Goal: Task Accomplishment & Management: Use online tool/utility

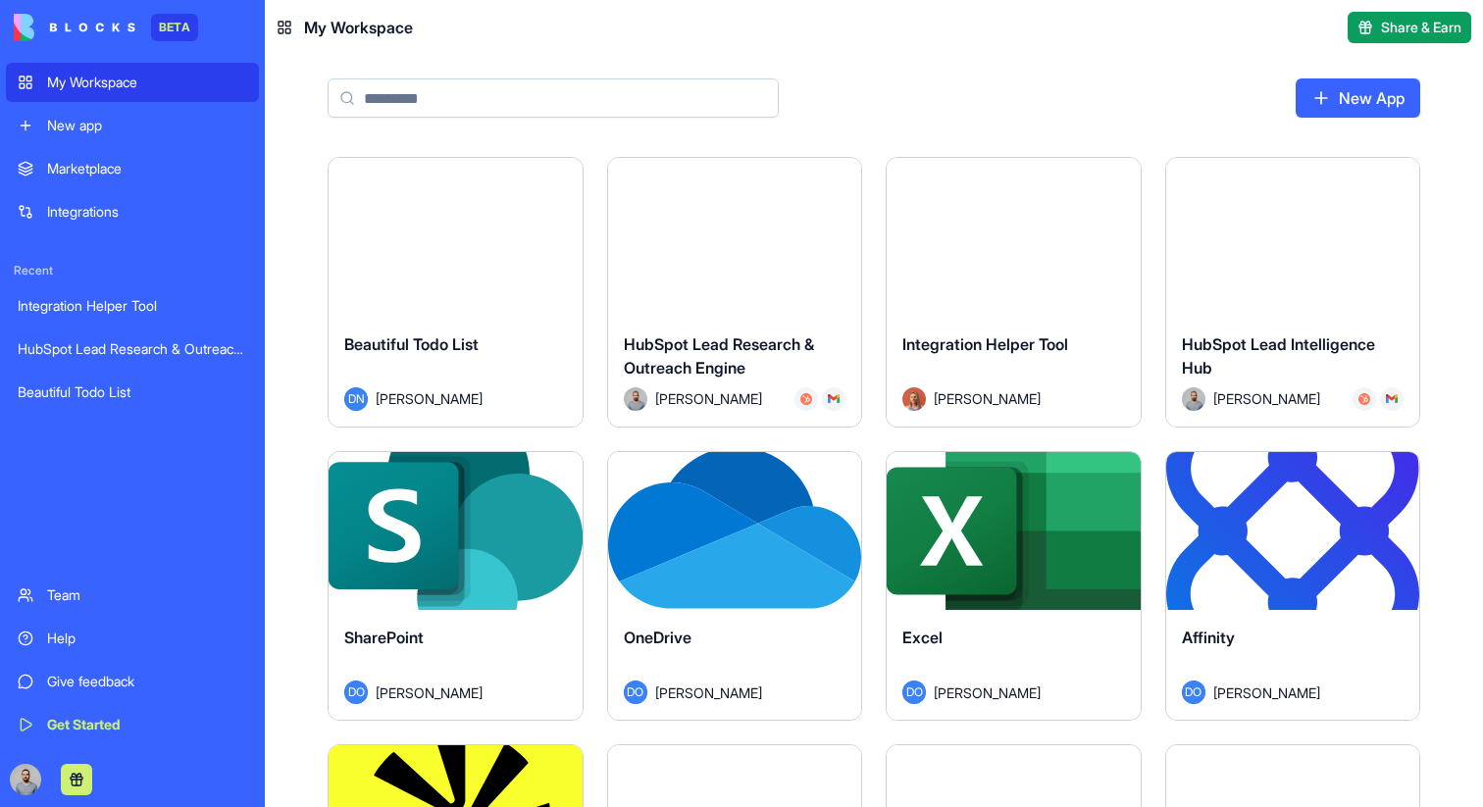
click at [160, 224] on link "Integrations" at bounding box center [132, 211] width 253 height 39
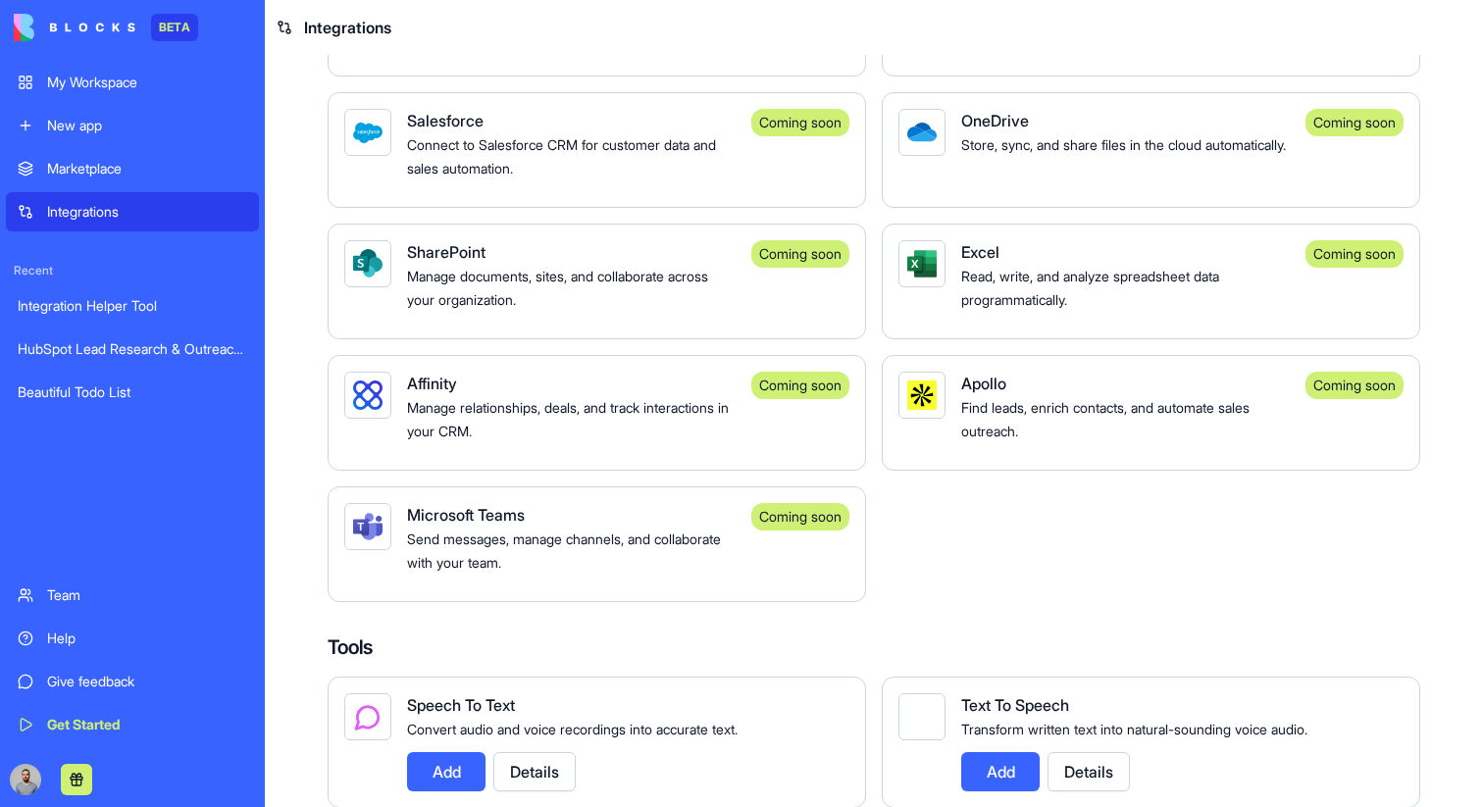
scroll to position [1651, 0]
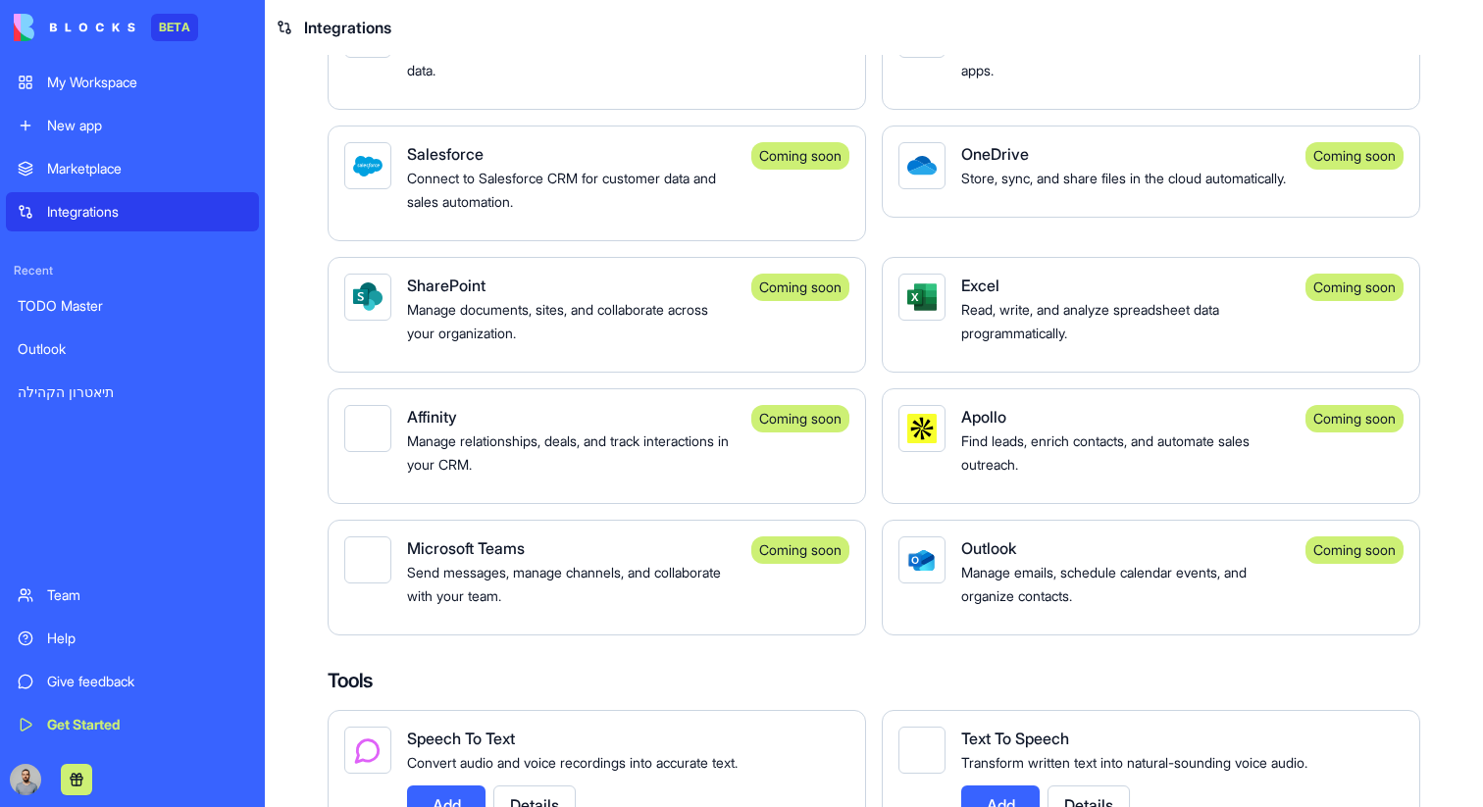
scroll to position [1742, 0]
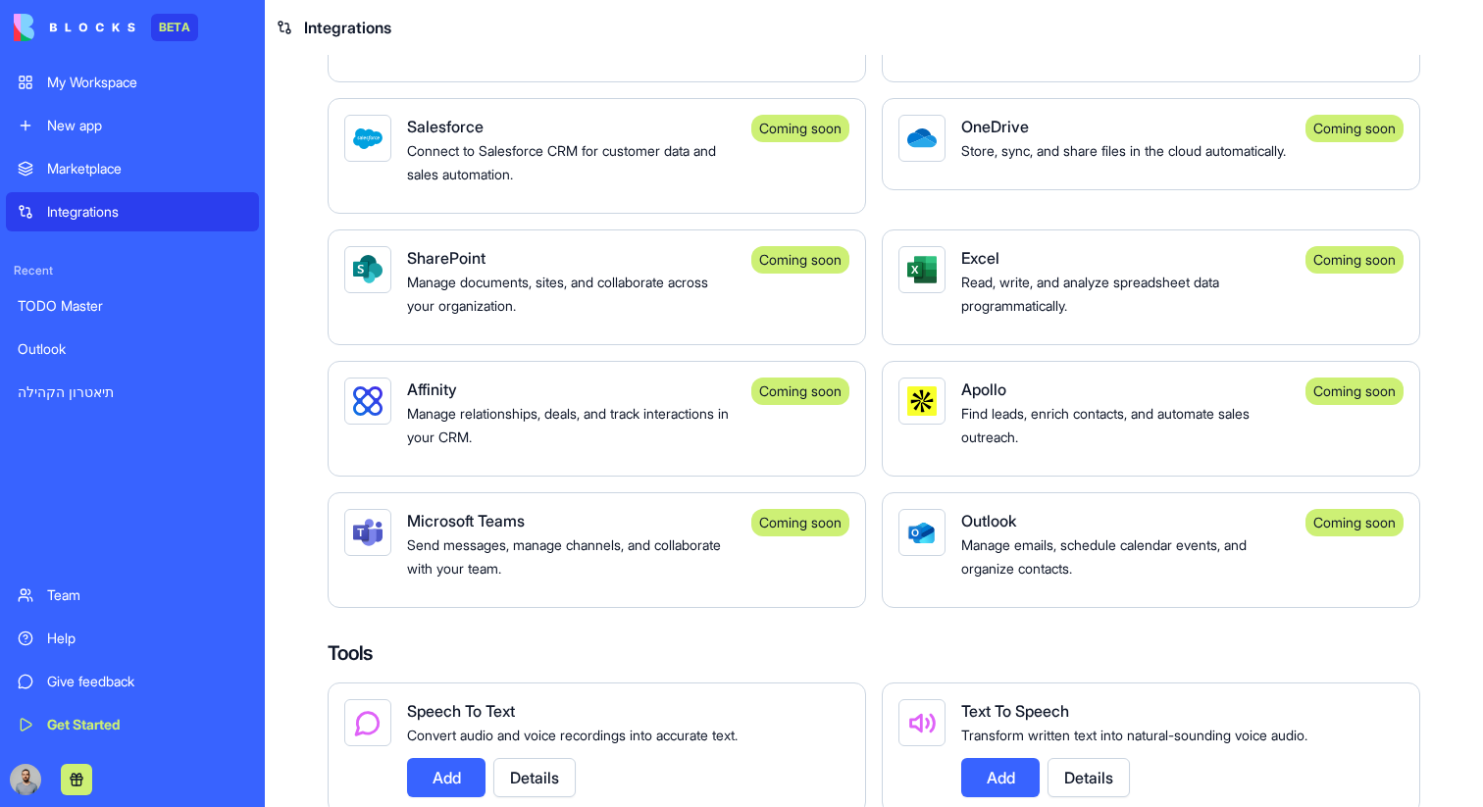
scroll to position [1750, 0]
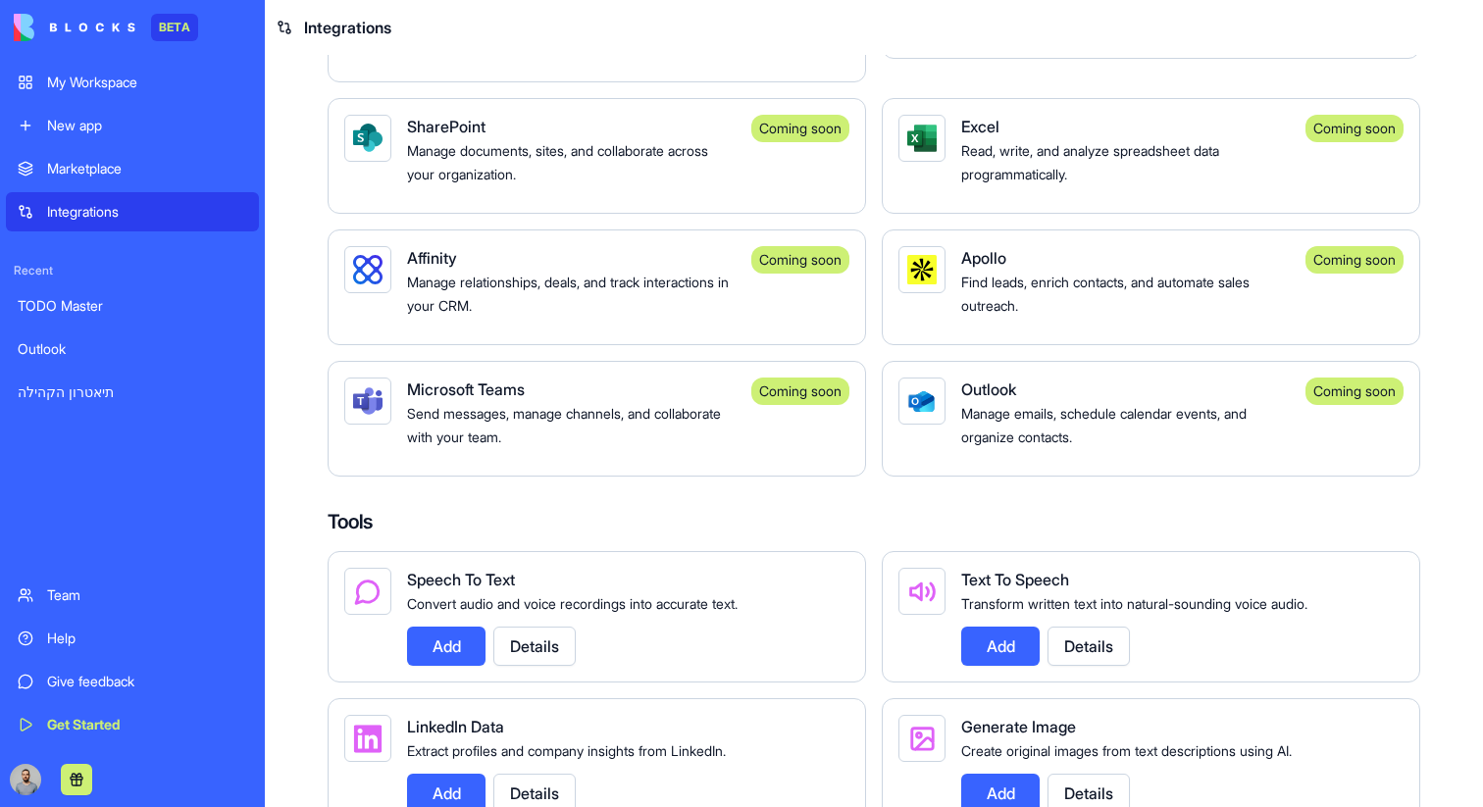
scroll to position [1996, 0]
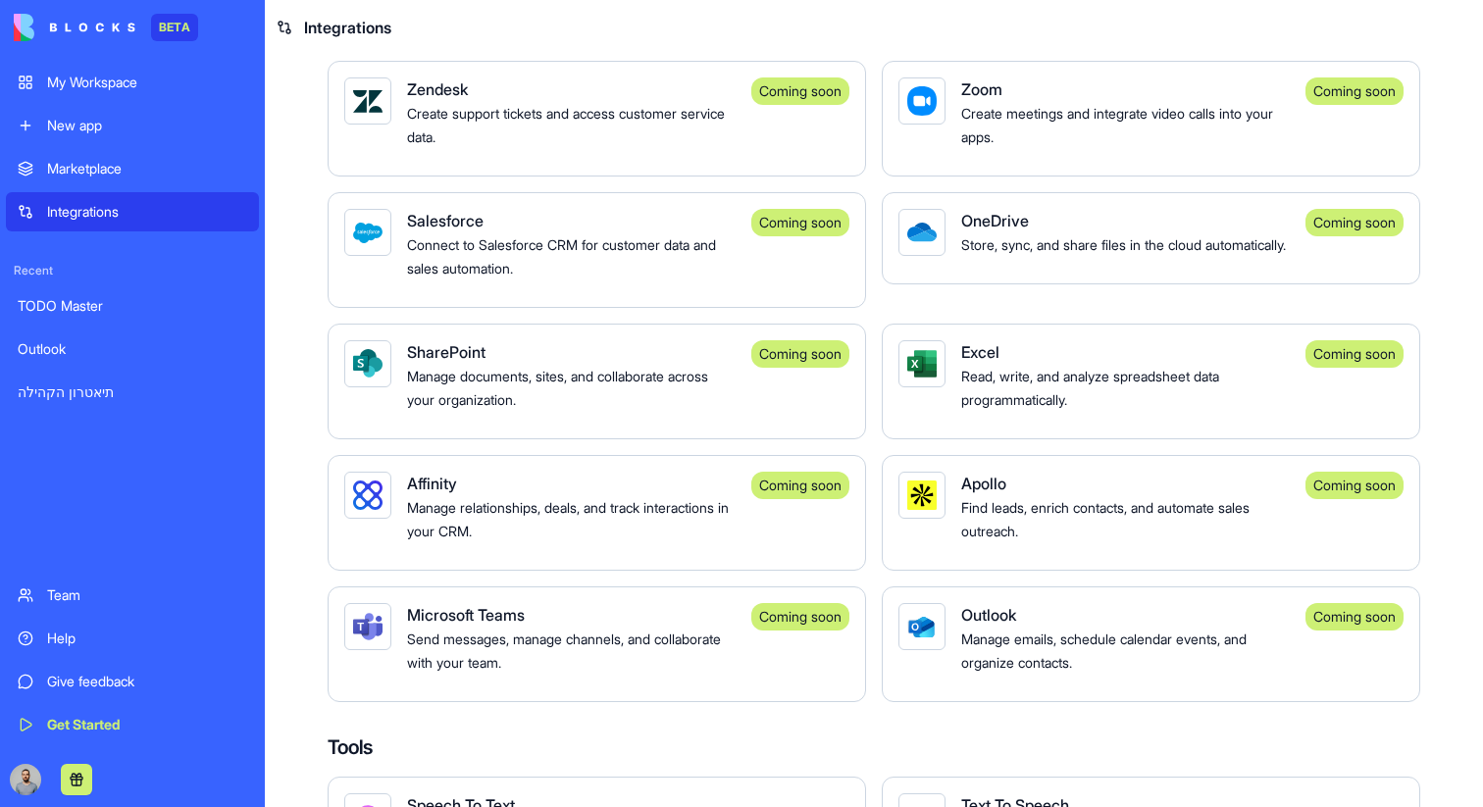
scroll to position [1700, 0]
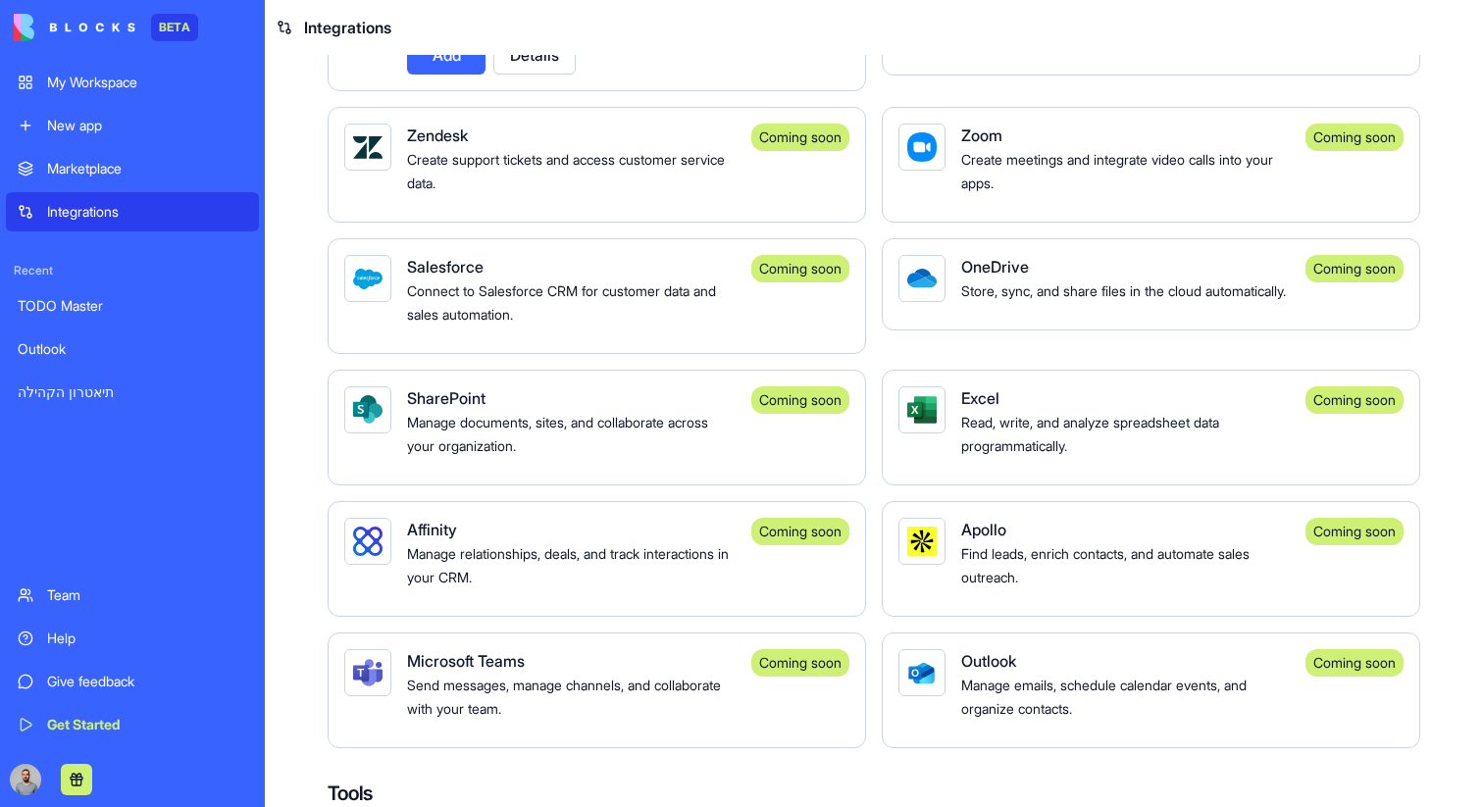
scroll to position [1580, 0]
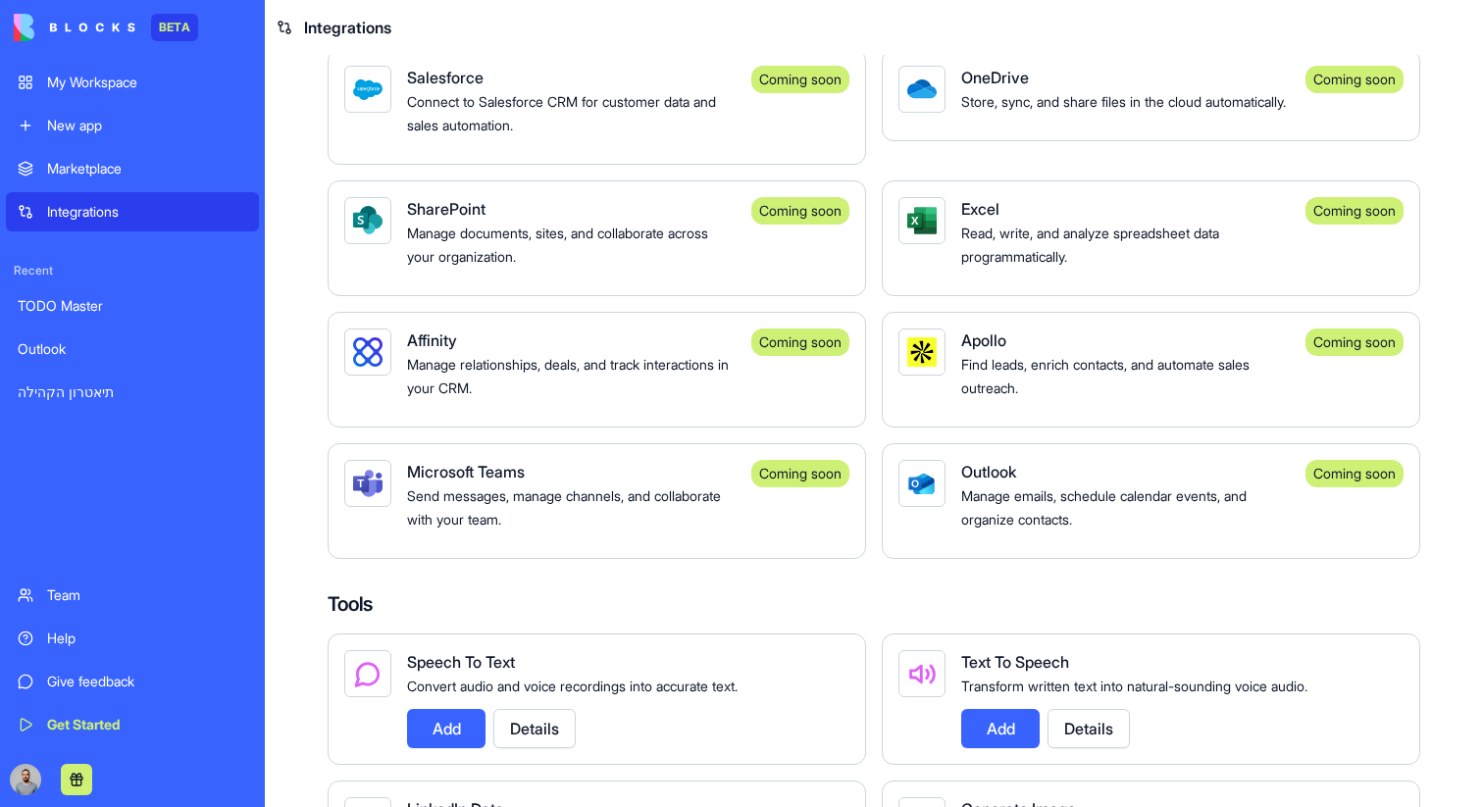
scroll to position [1800, 0]
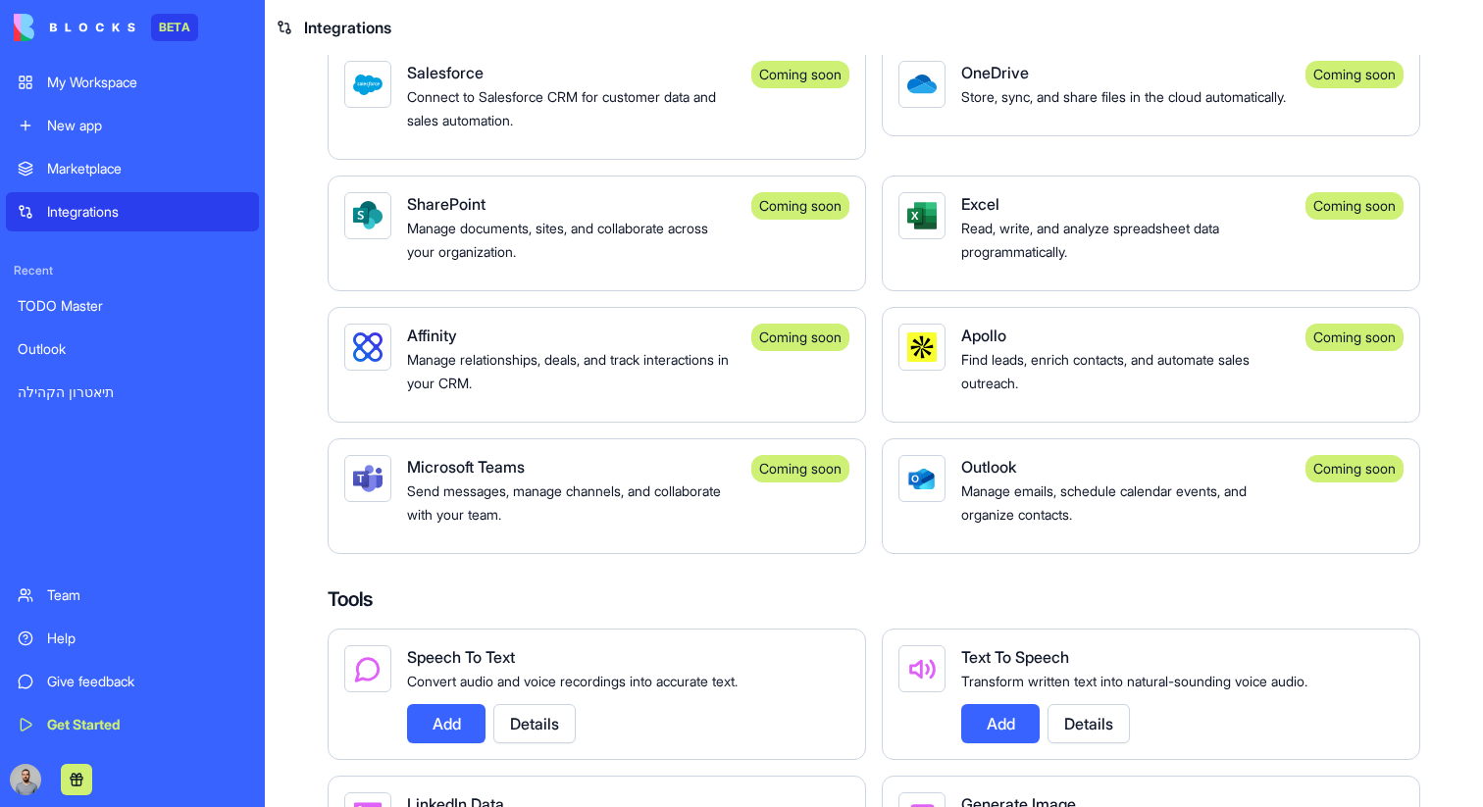
scroll to position [1812, 0]
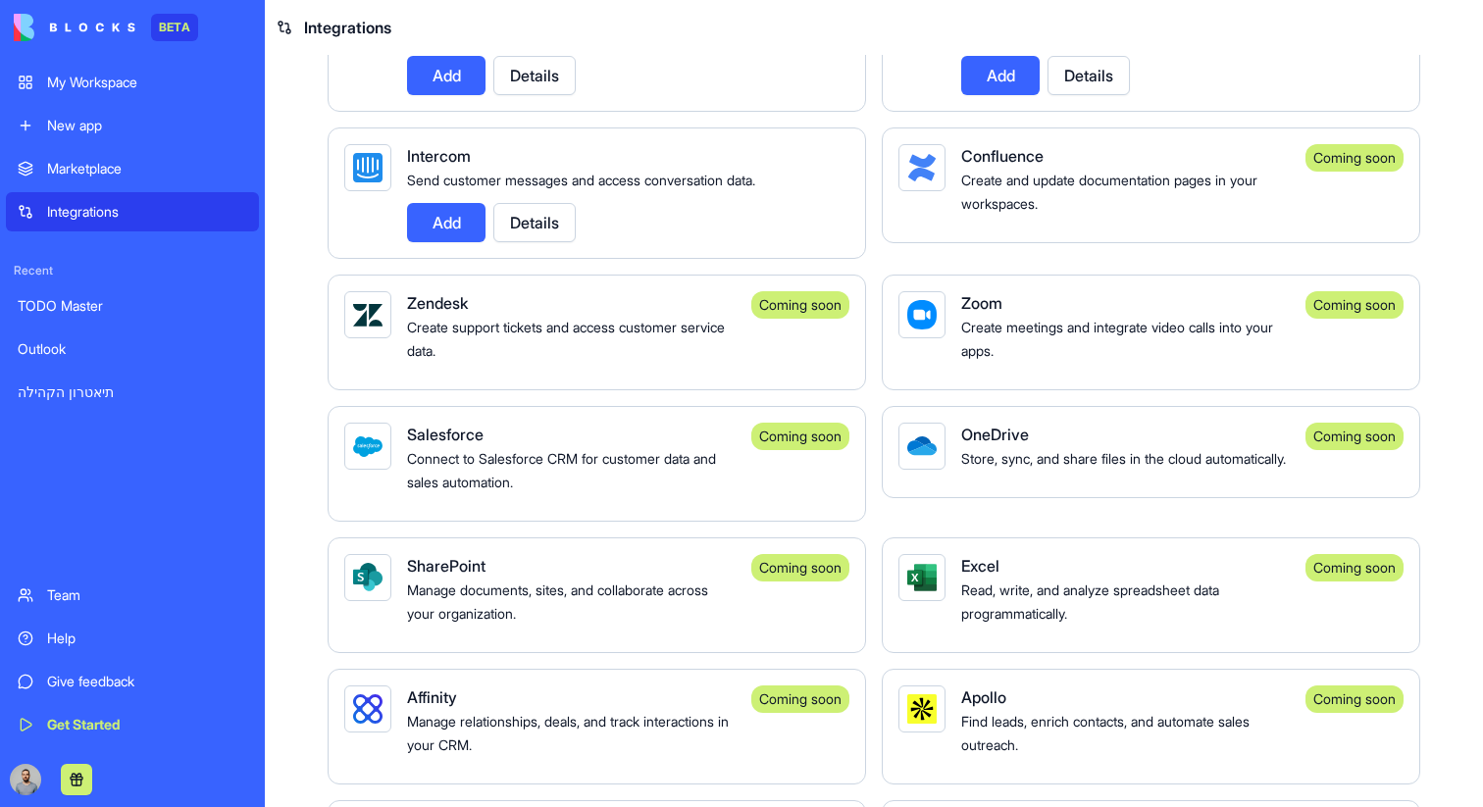
scroll to position [1718, 0]
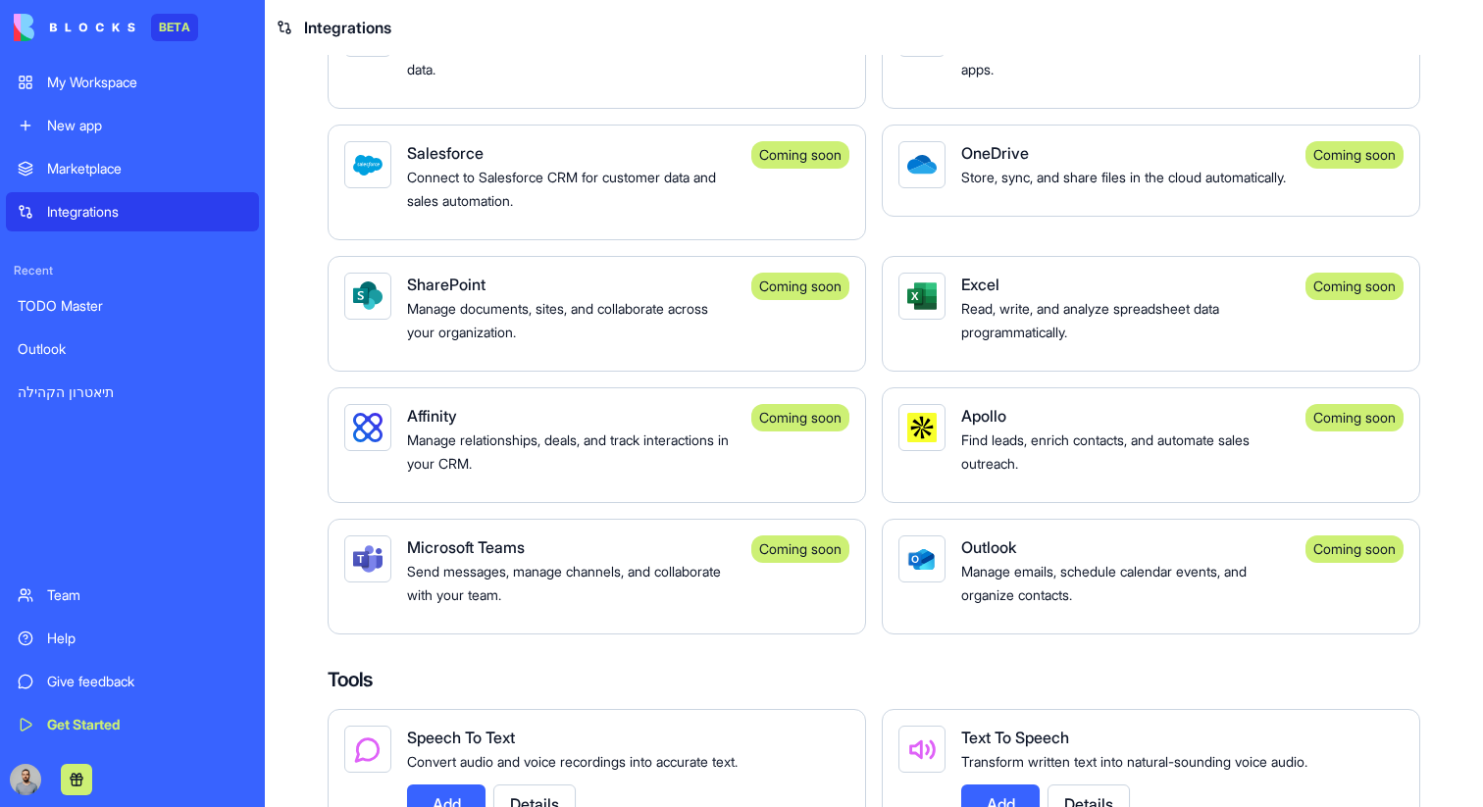
scroll to position [1717, 0]
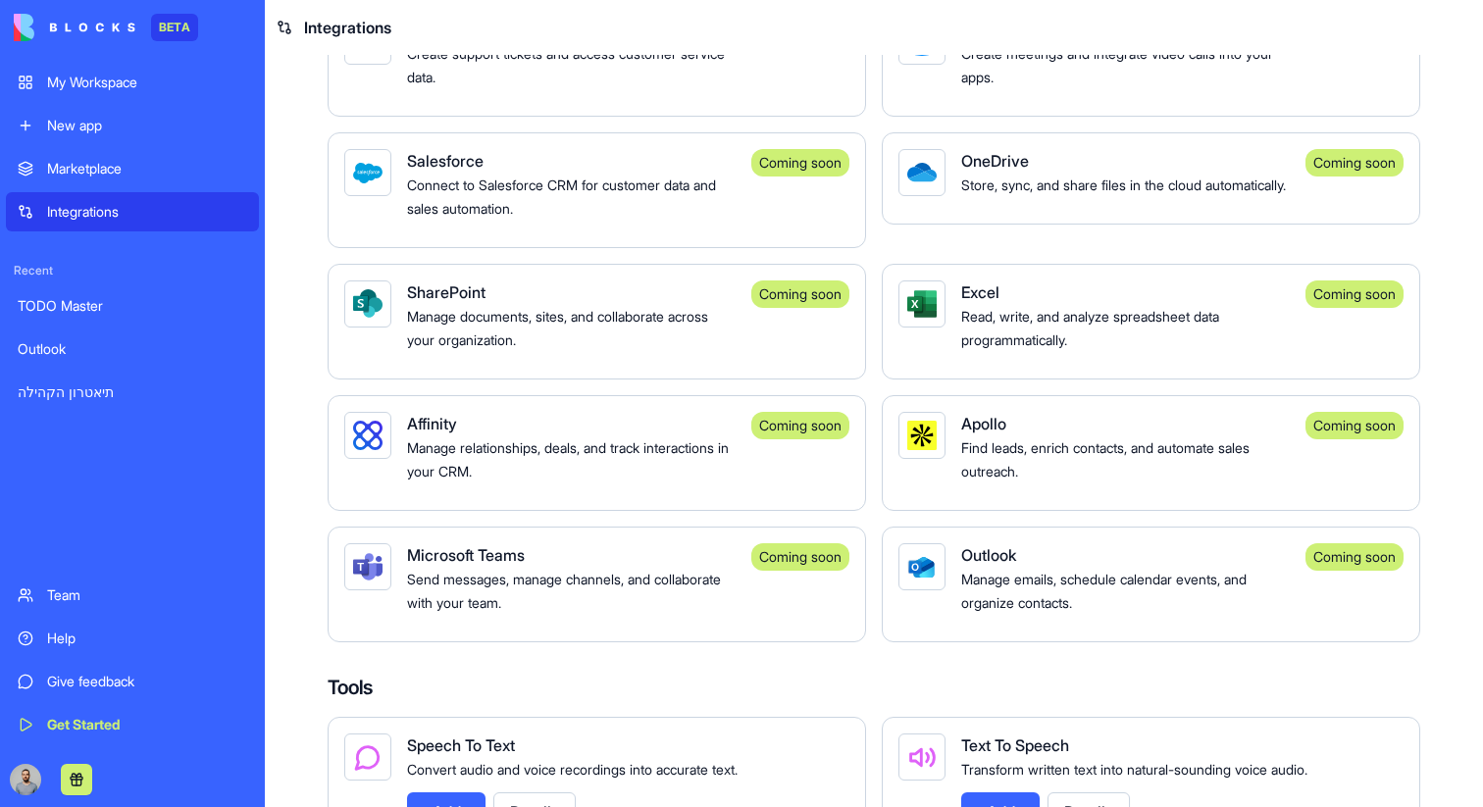
scroll to position [1756, 0]
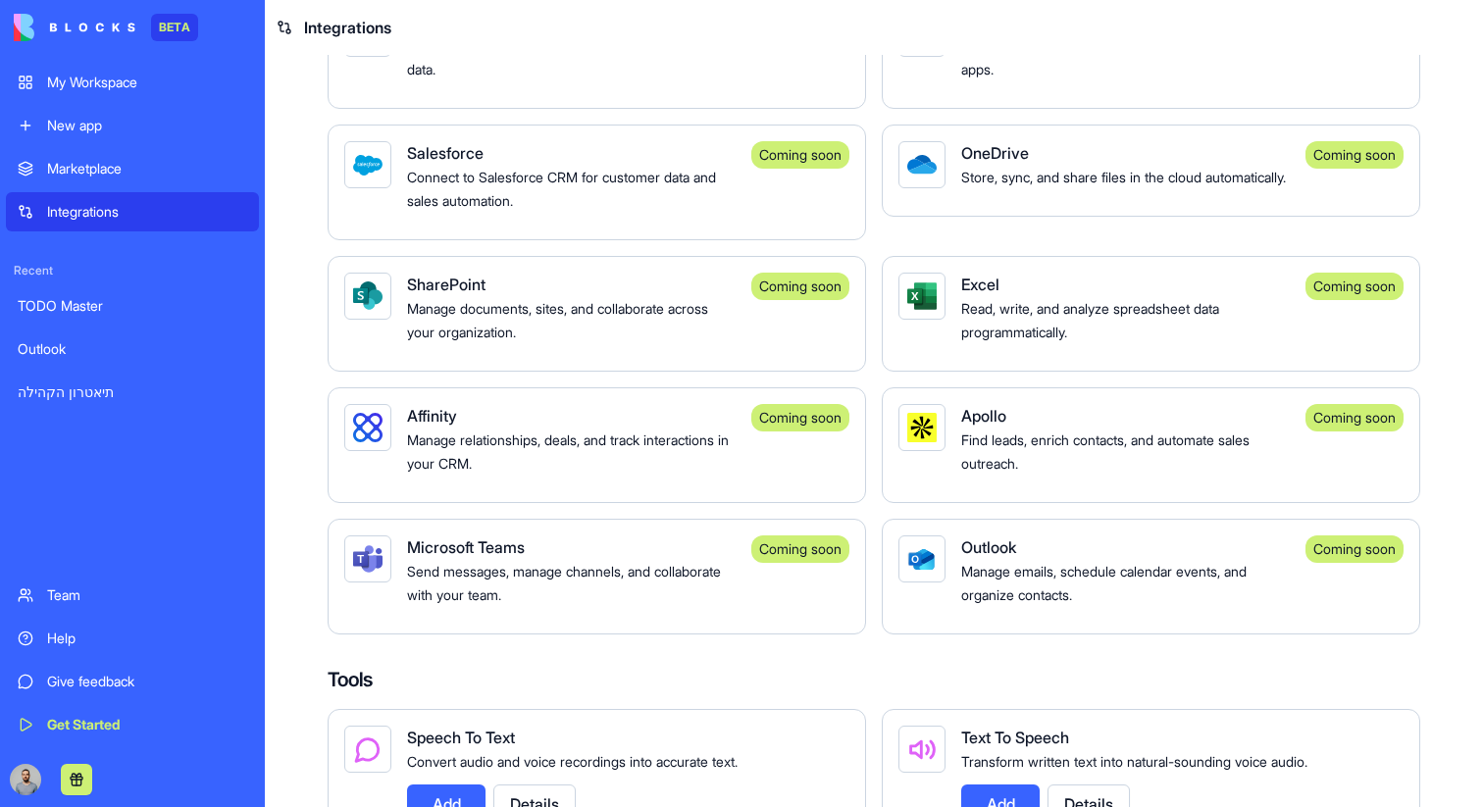
scroll to position [1744, 0]
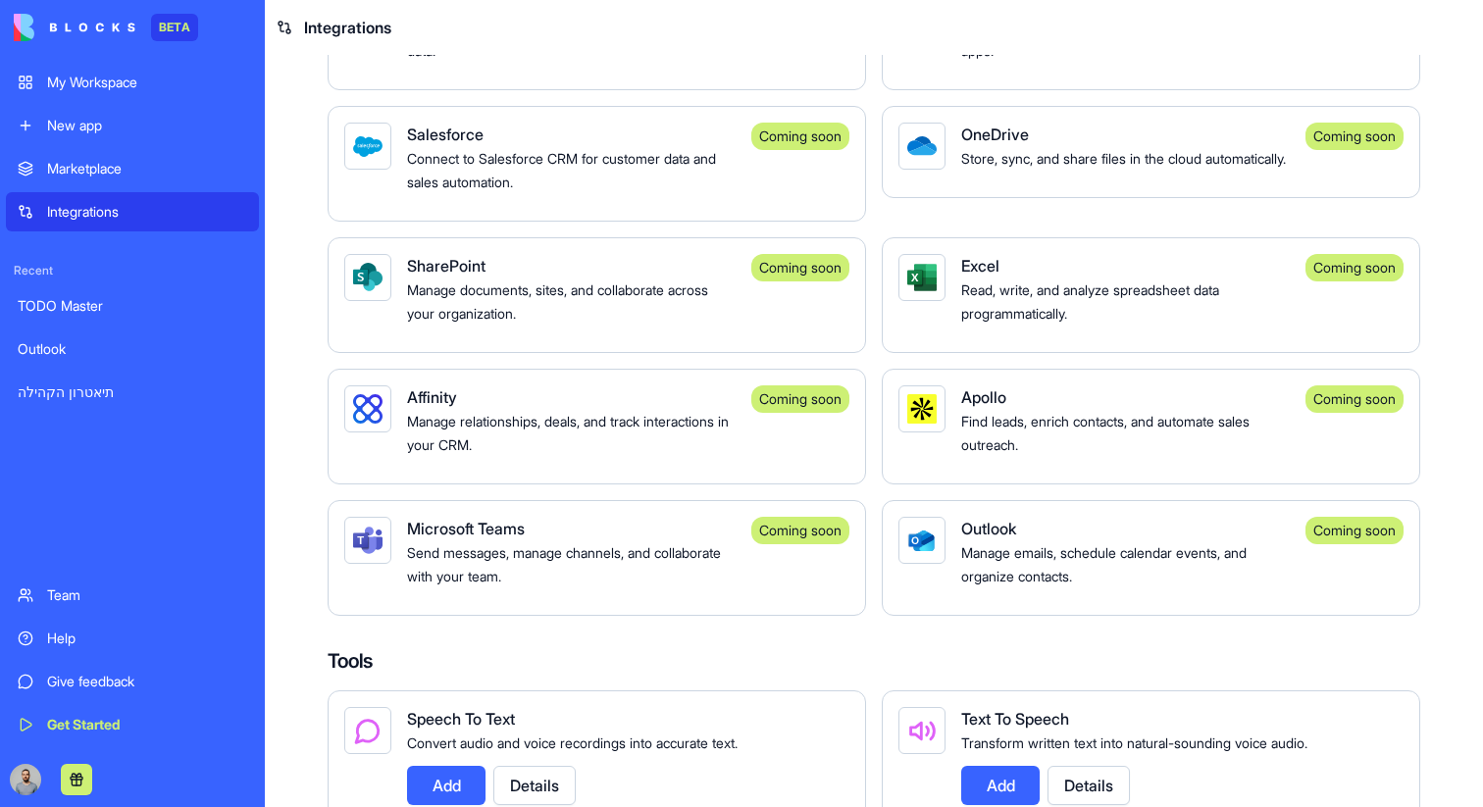
scroll to position [1727, 0]
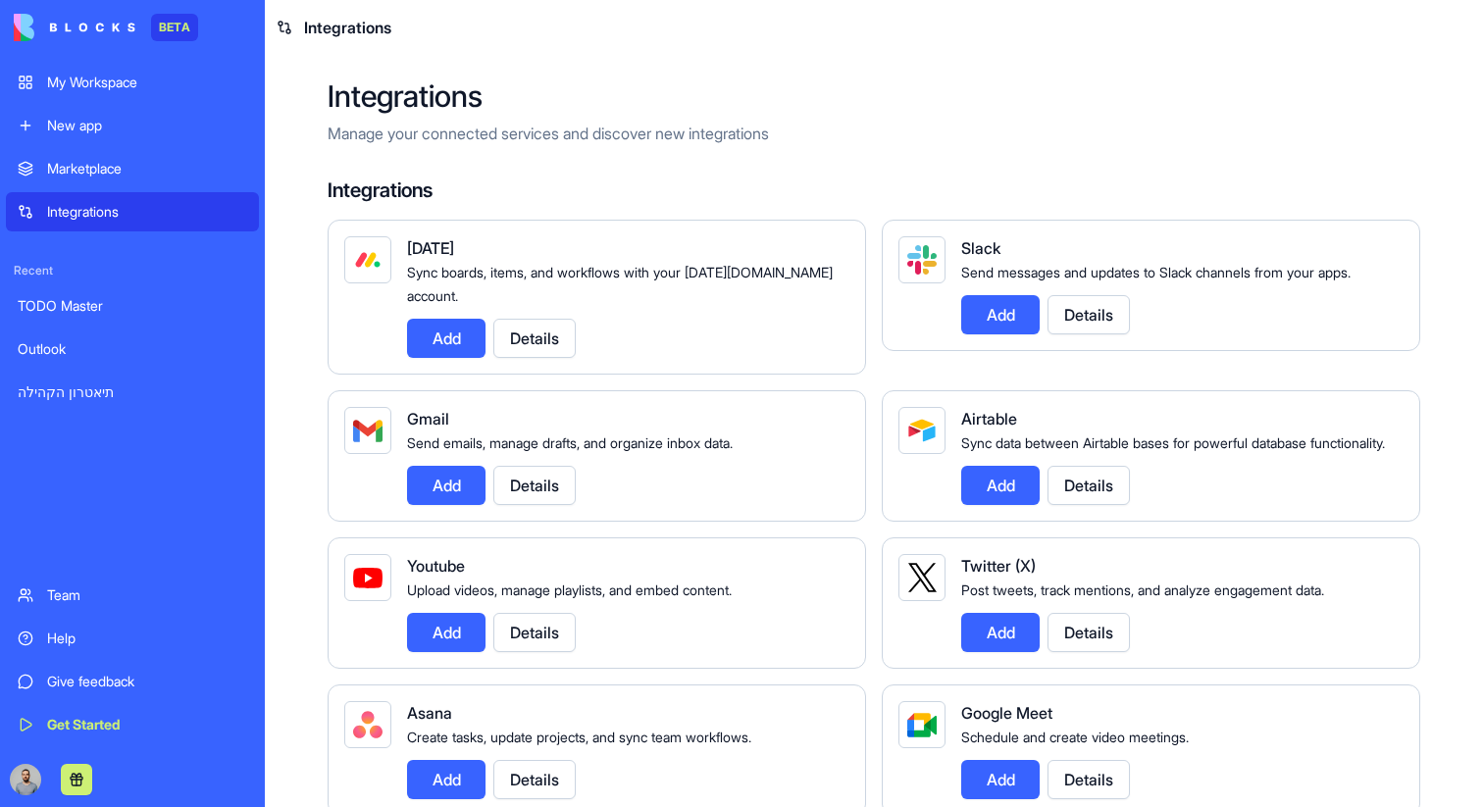
scroll to position [174, 0]
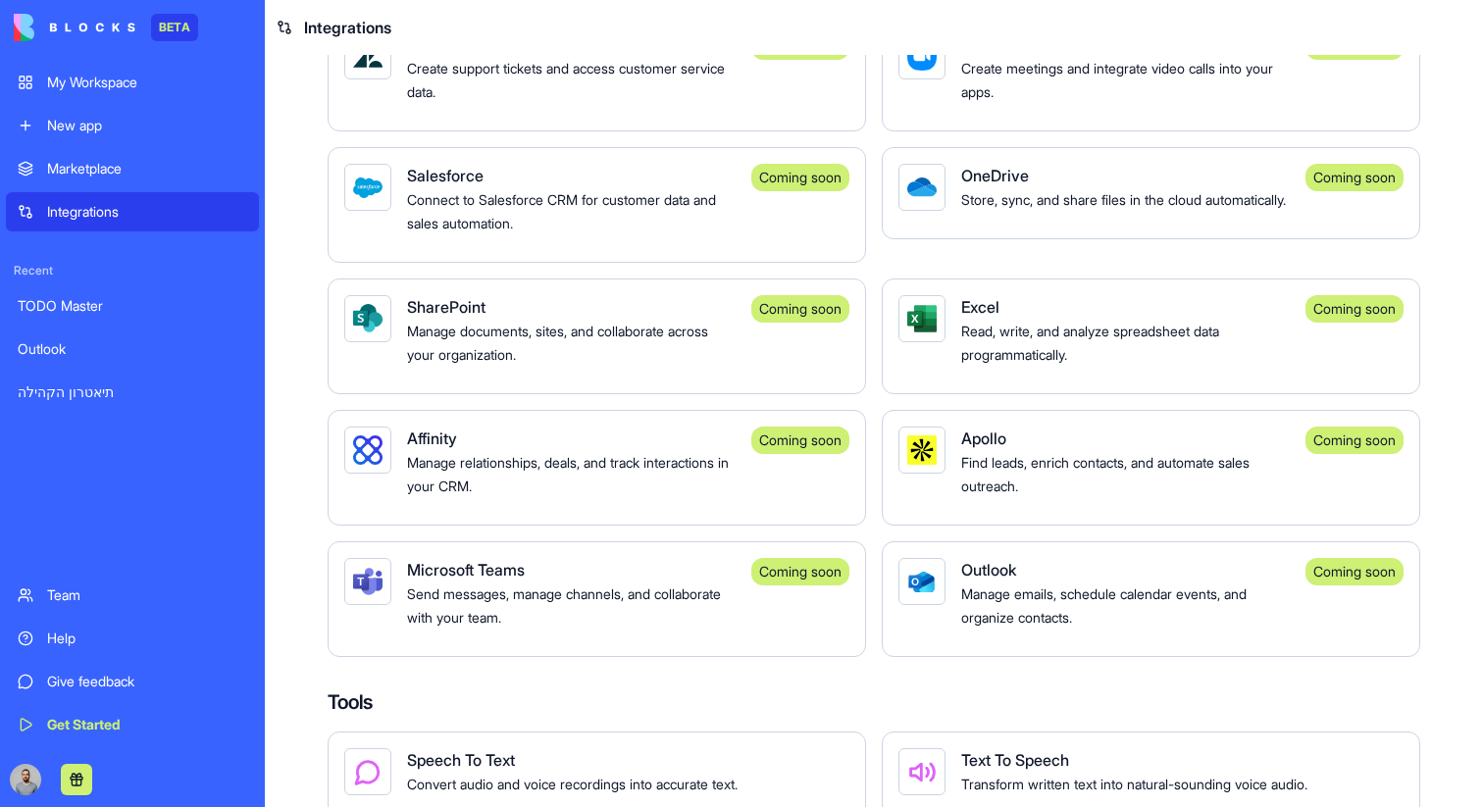
scroll to position [1735, 0]
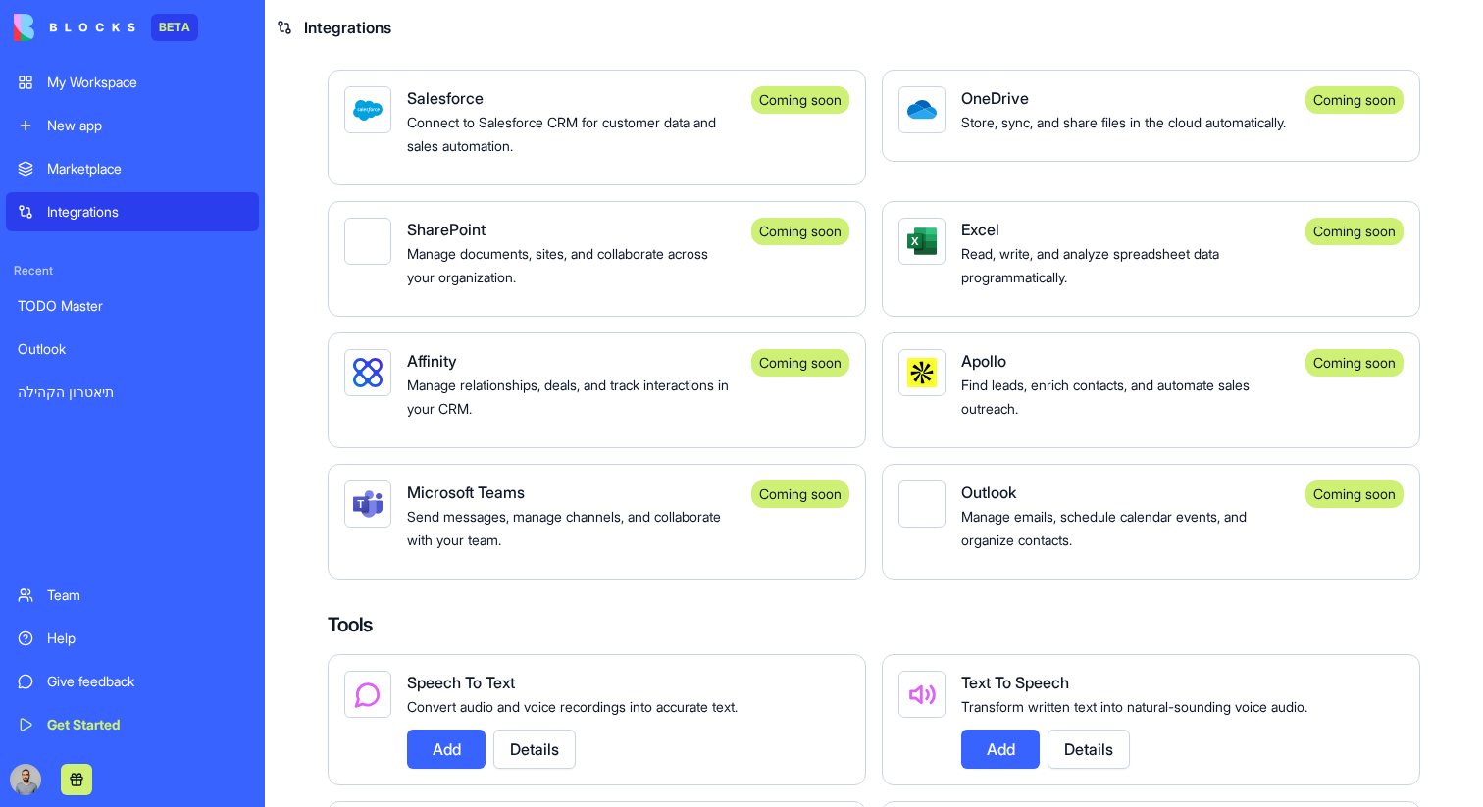
scroll to position [1827, 0]
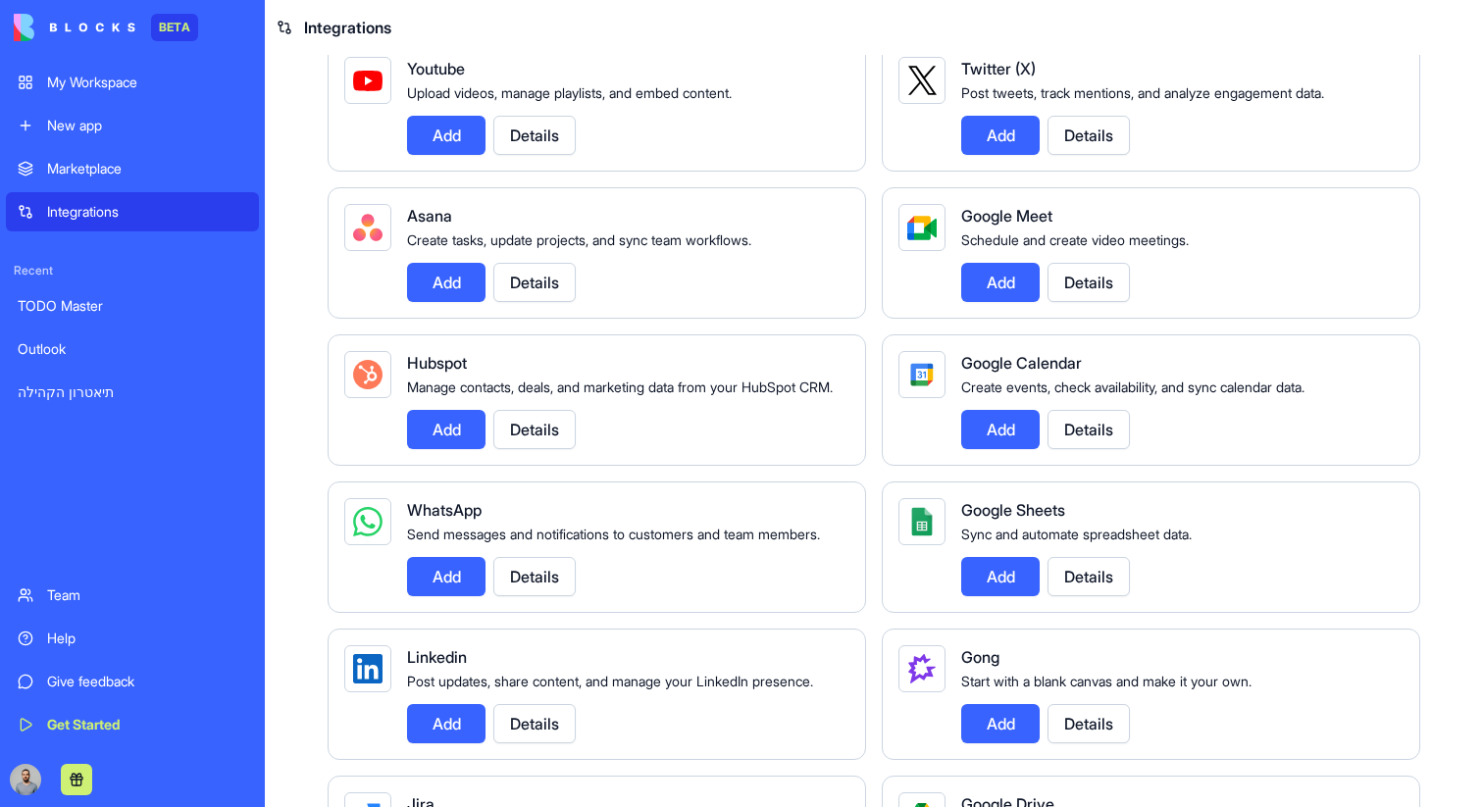
scroll to position [598, 0]
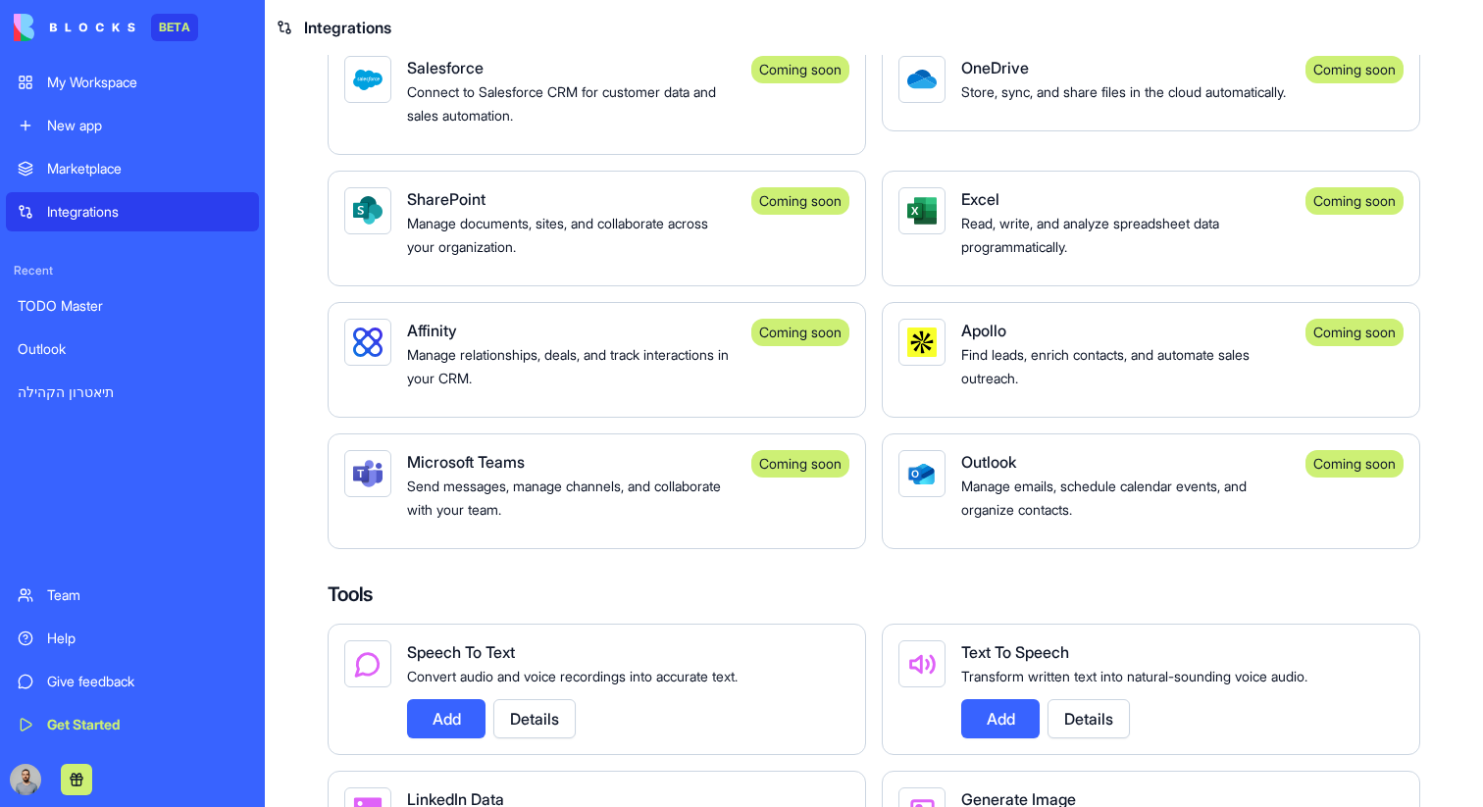
scroll to position [1839, 0]
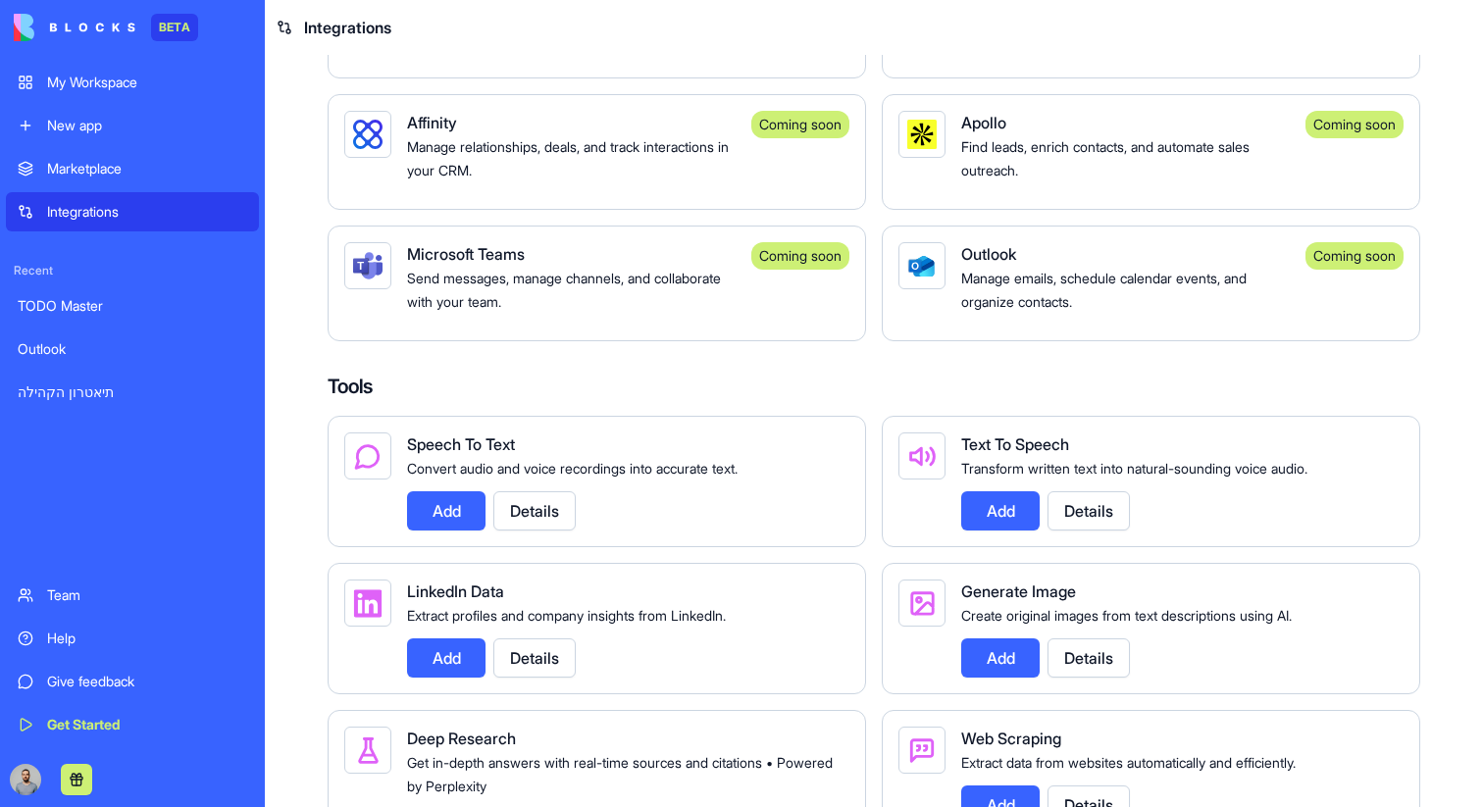
scroll to position [2025, 0]
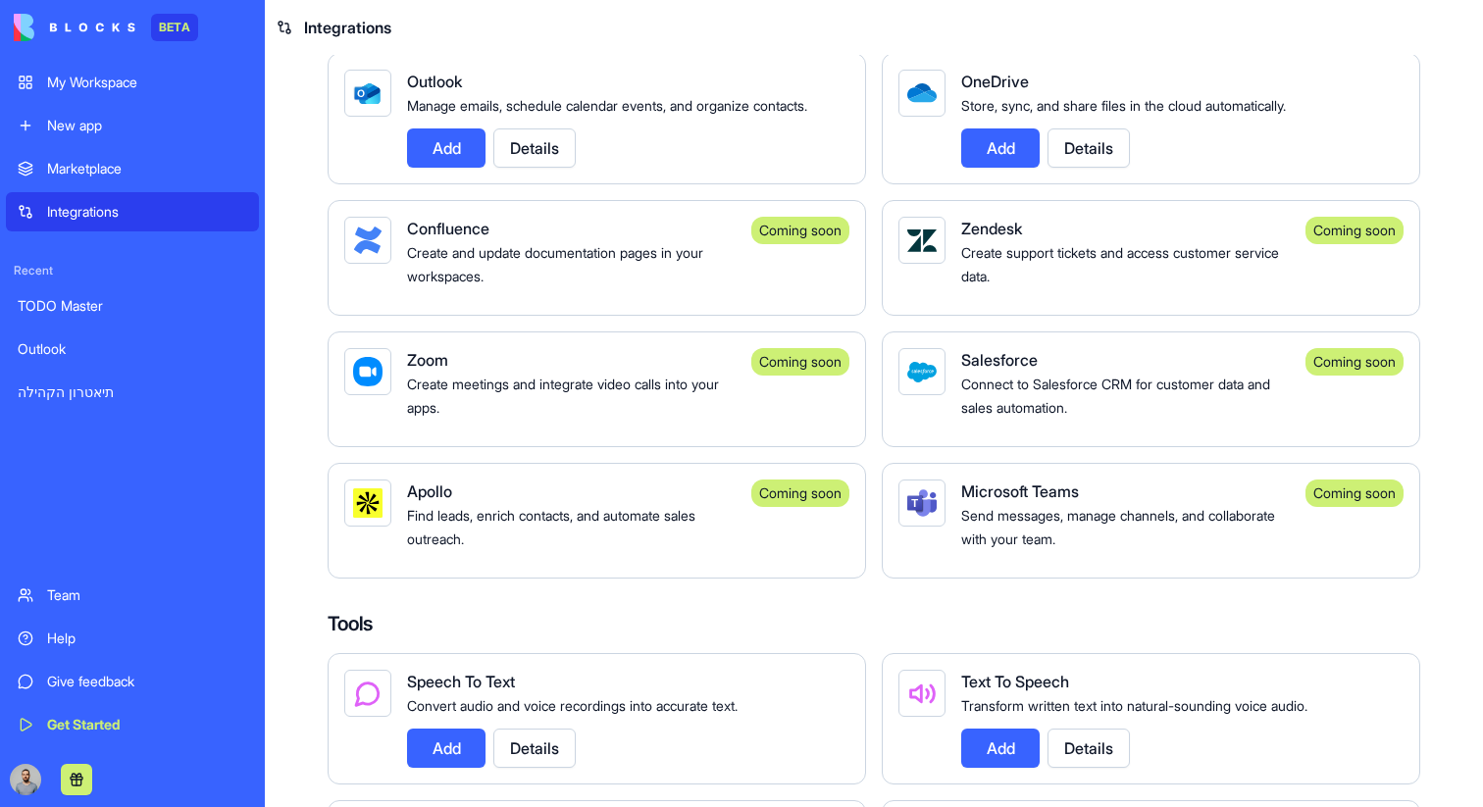
scroll to position [1819, 0]
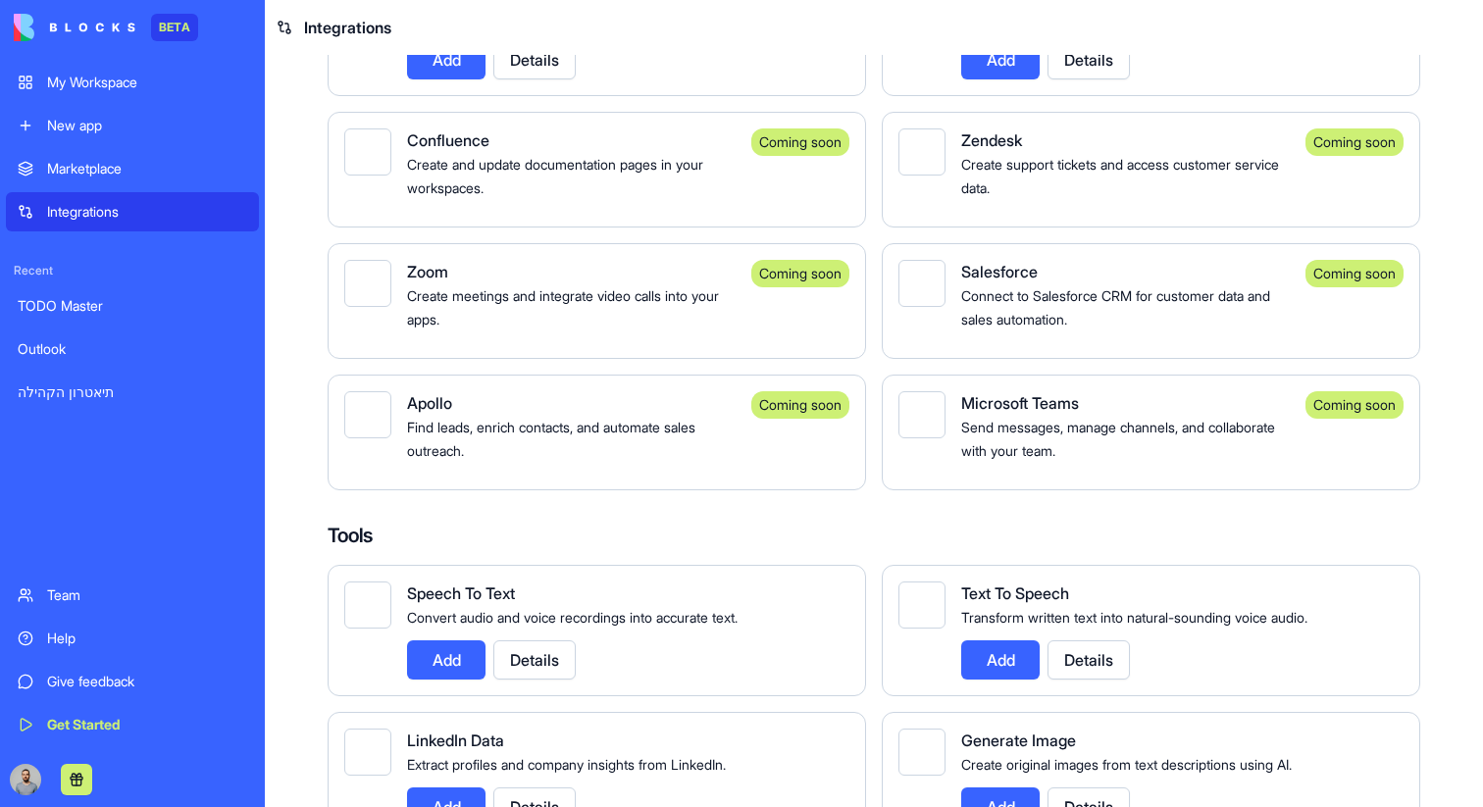
scroll to position [1918, 0]
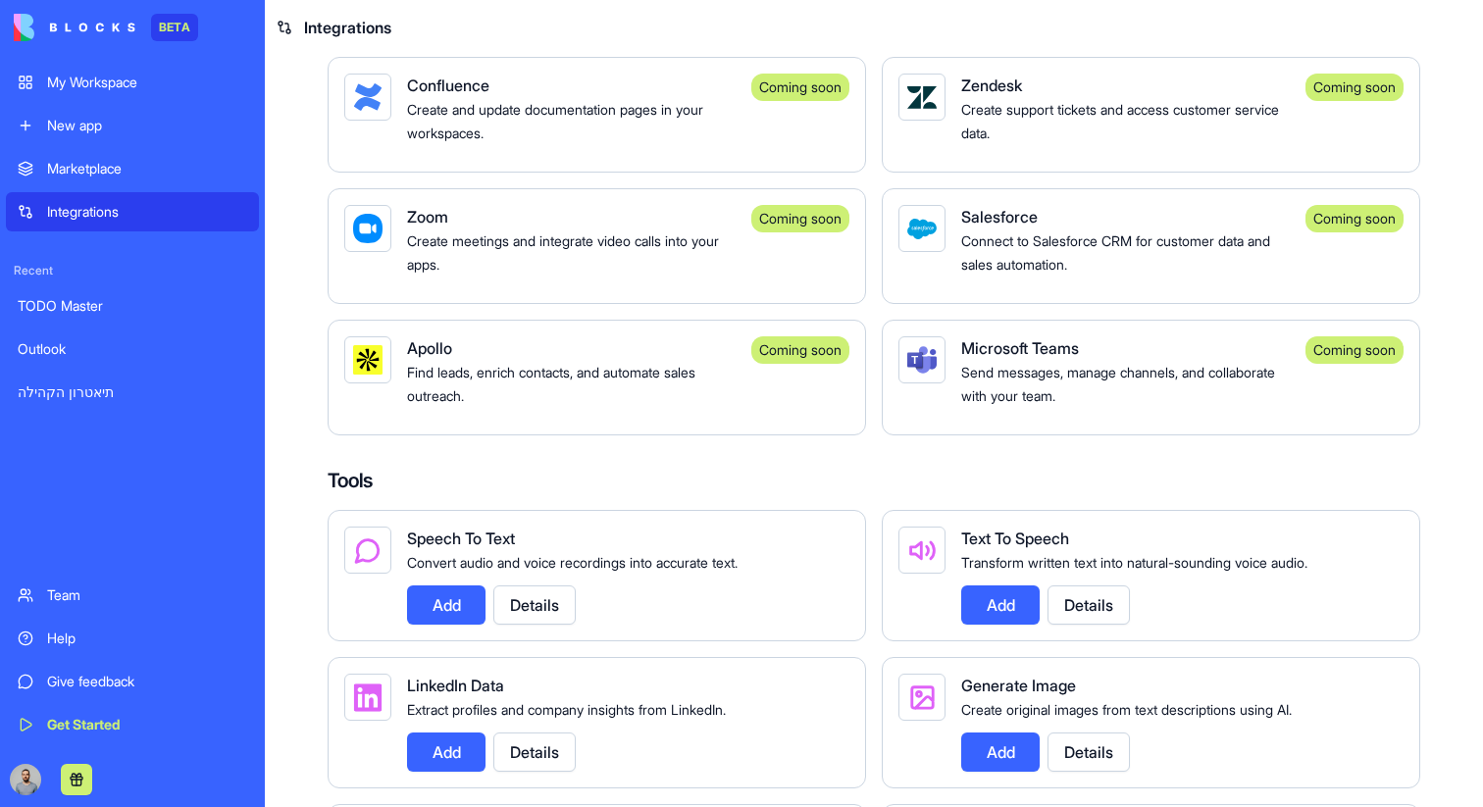
scroll to position [1972, 0]
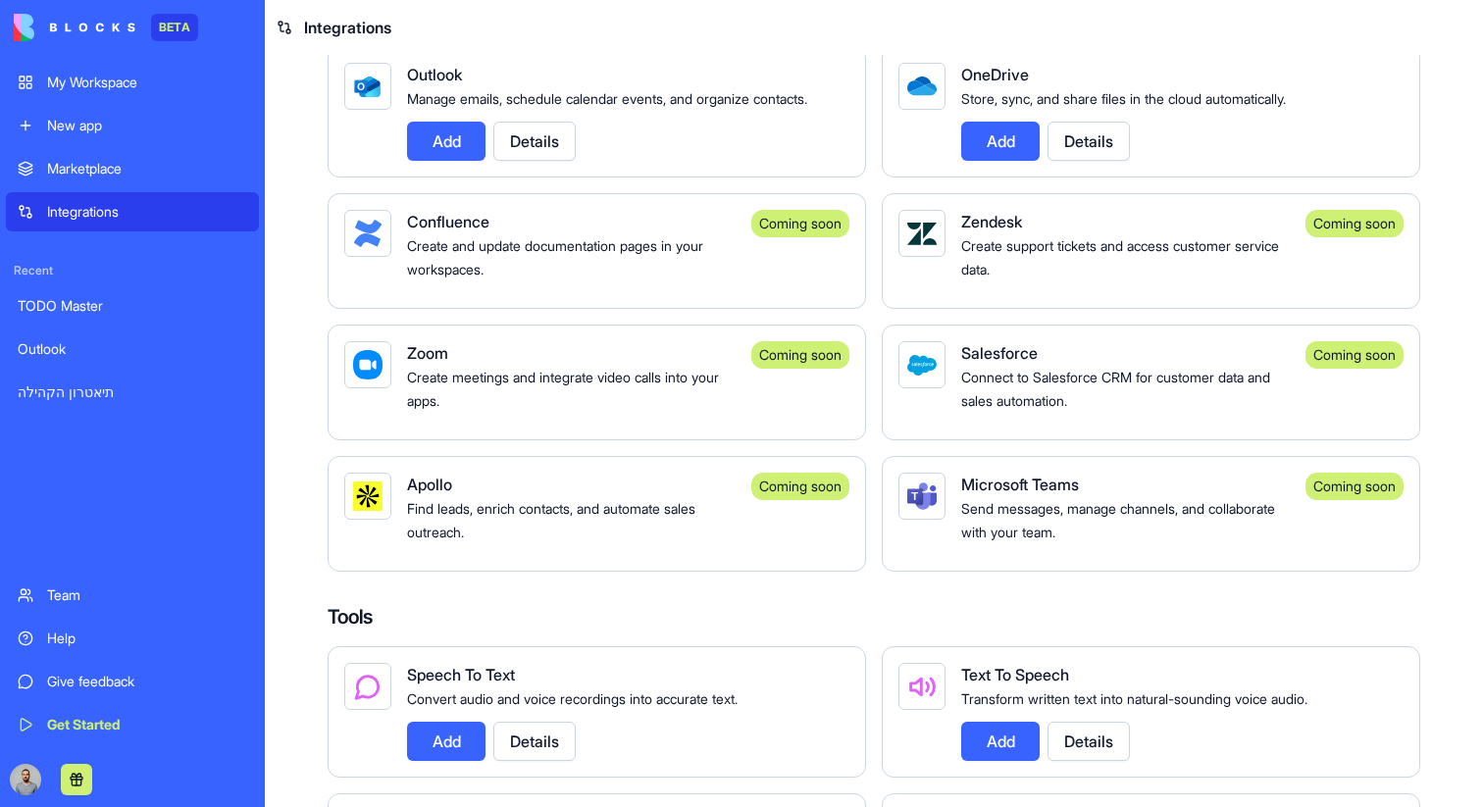
scroll to position [1873, 0]
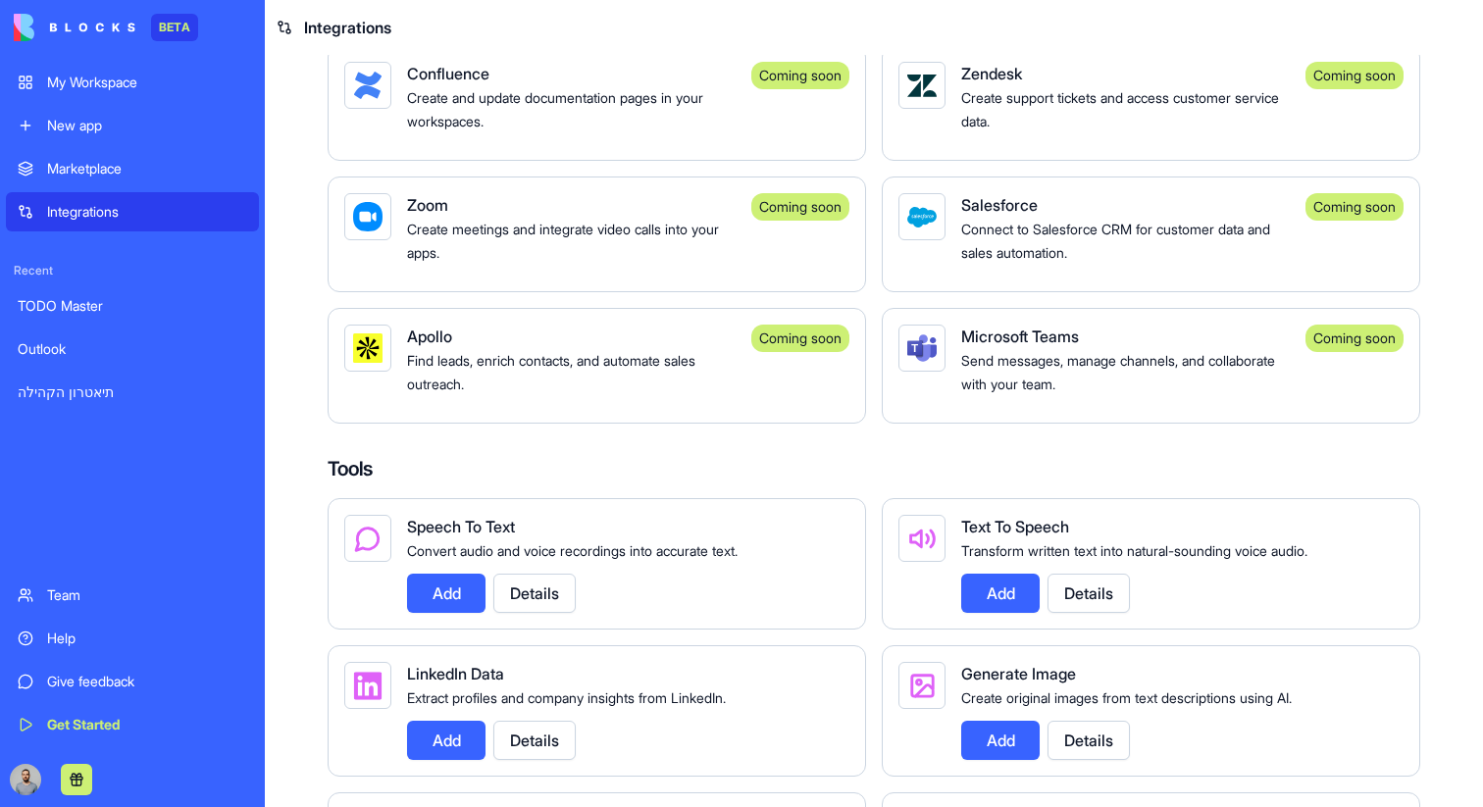
scroll to position [2022, 0]
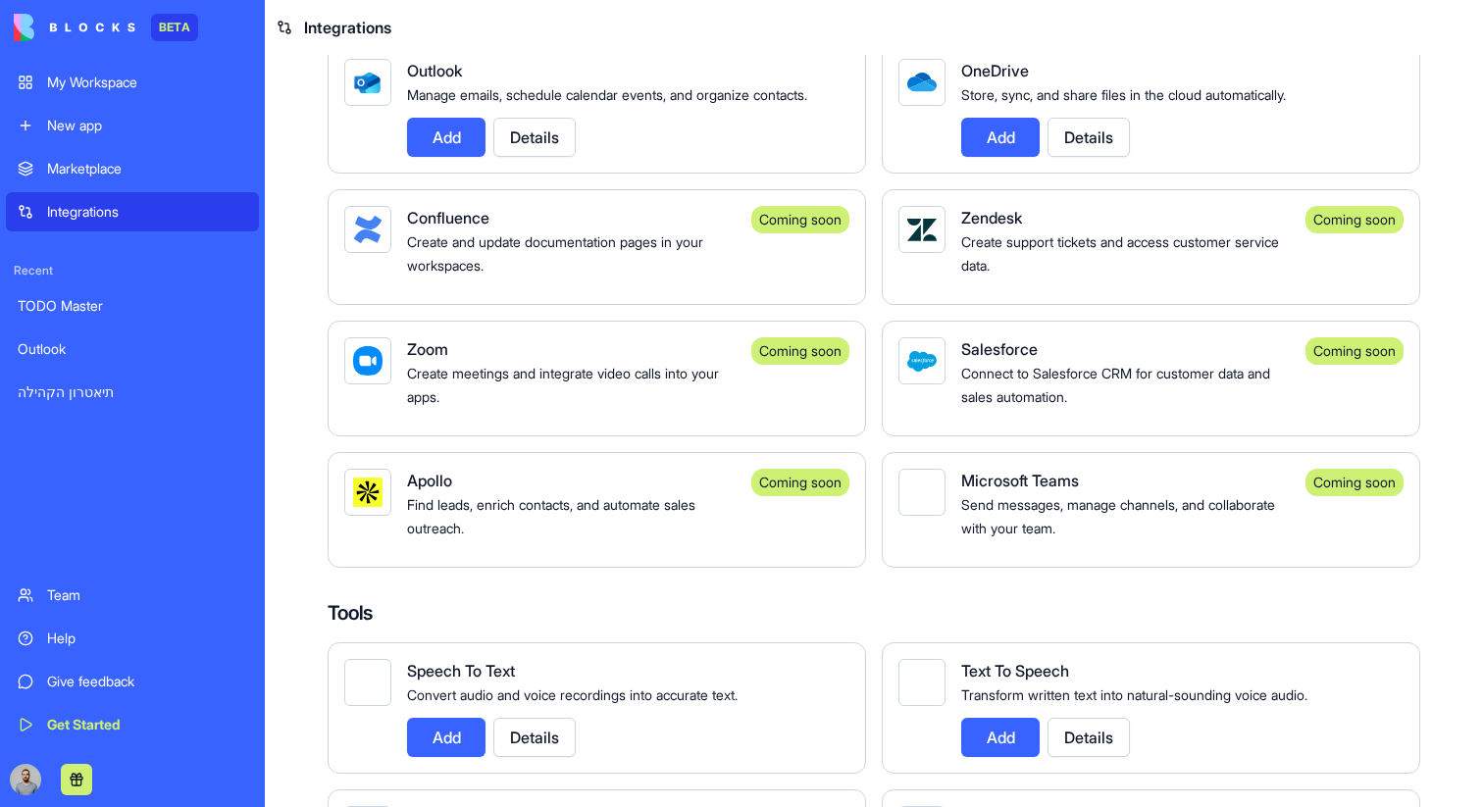
scroll to position [1858, 0]
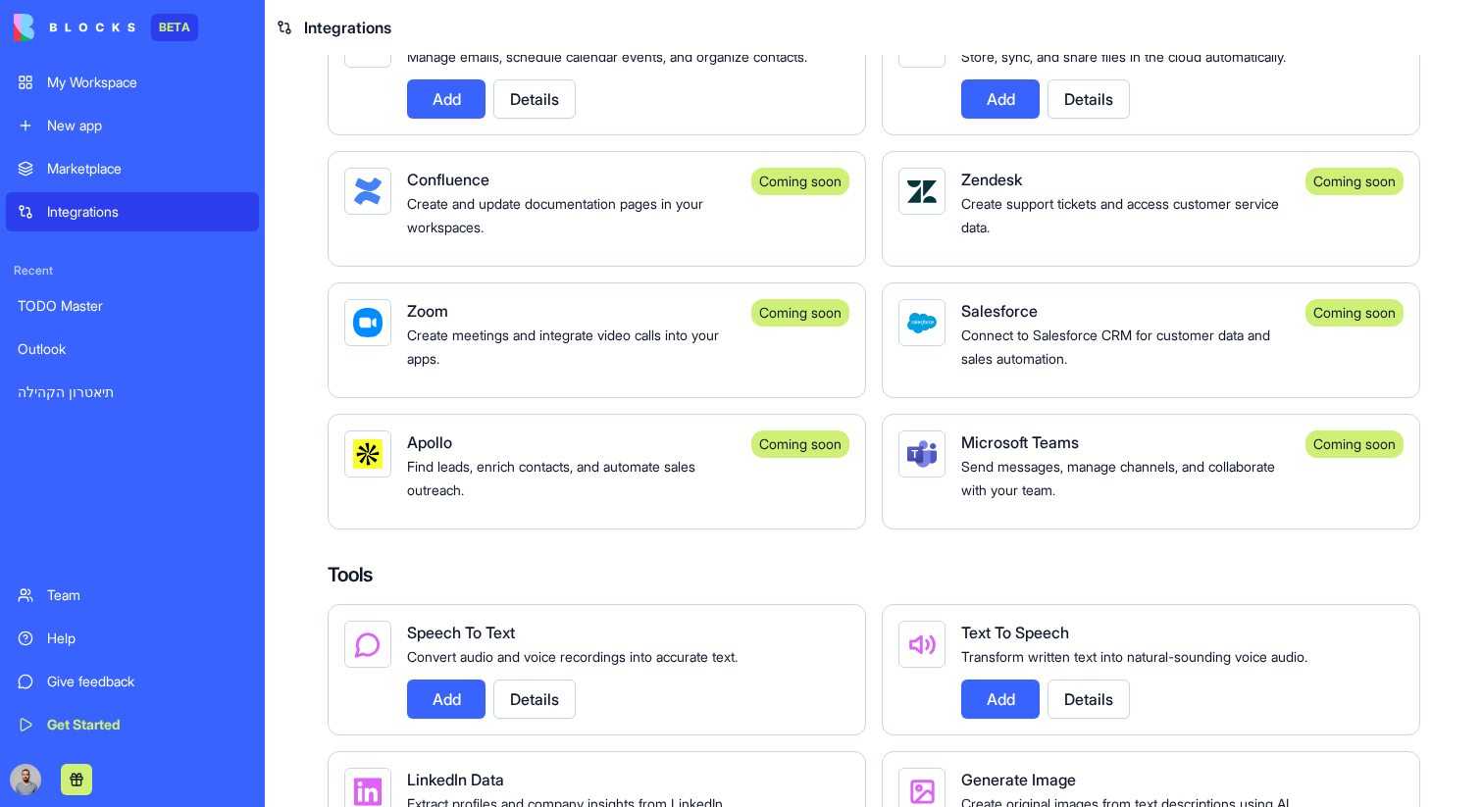
click at [446, 119] on button "Add" at bounding box center [446, 98] width 78 height 39
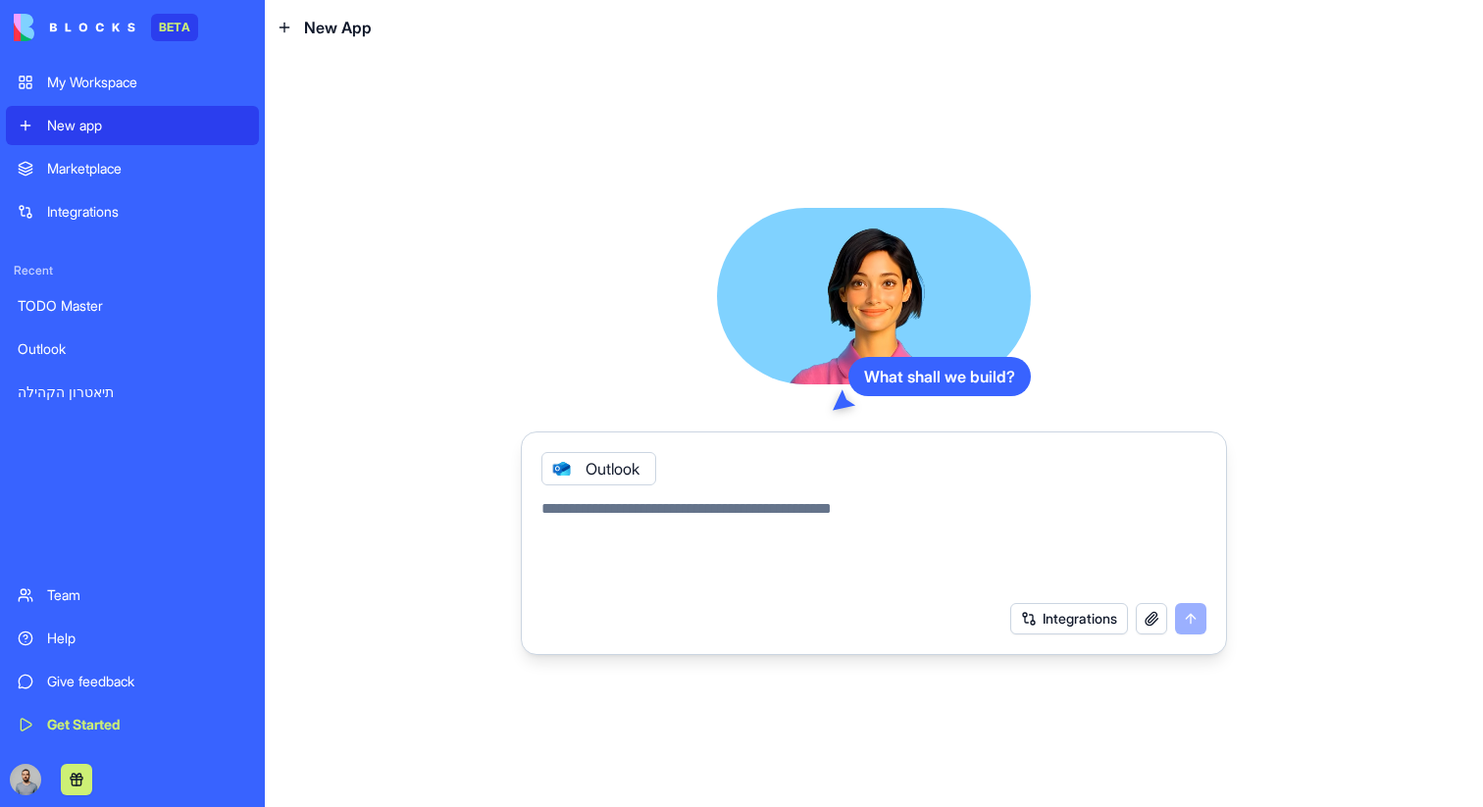
click at [557, 474] on icon at bounding box center [562, 469] width 16 height 16
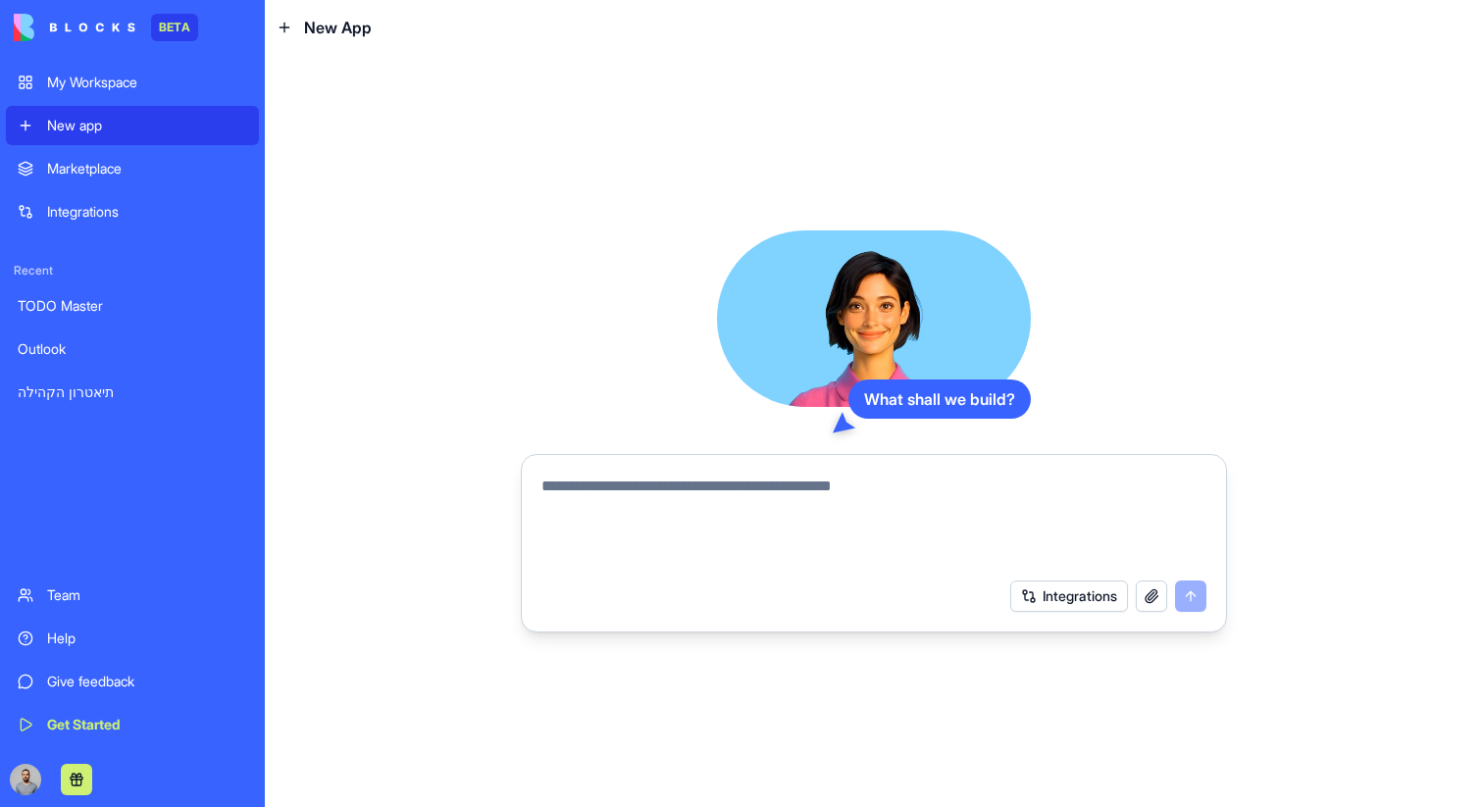
click at [1023, 595] on button "Integrations" at bounding box center [1070, 596] width 118 height 31
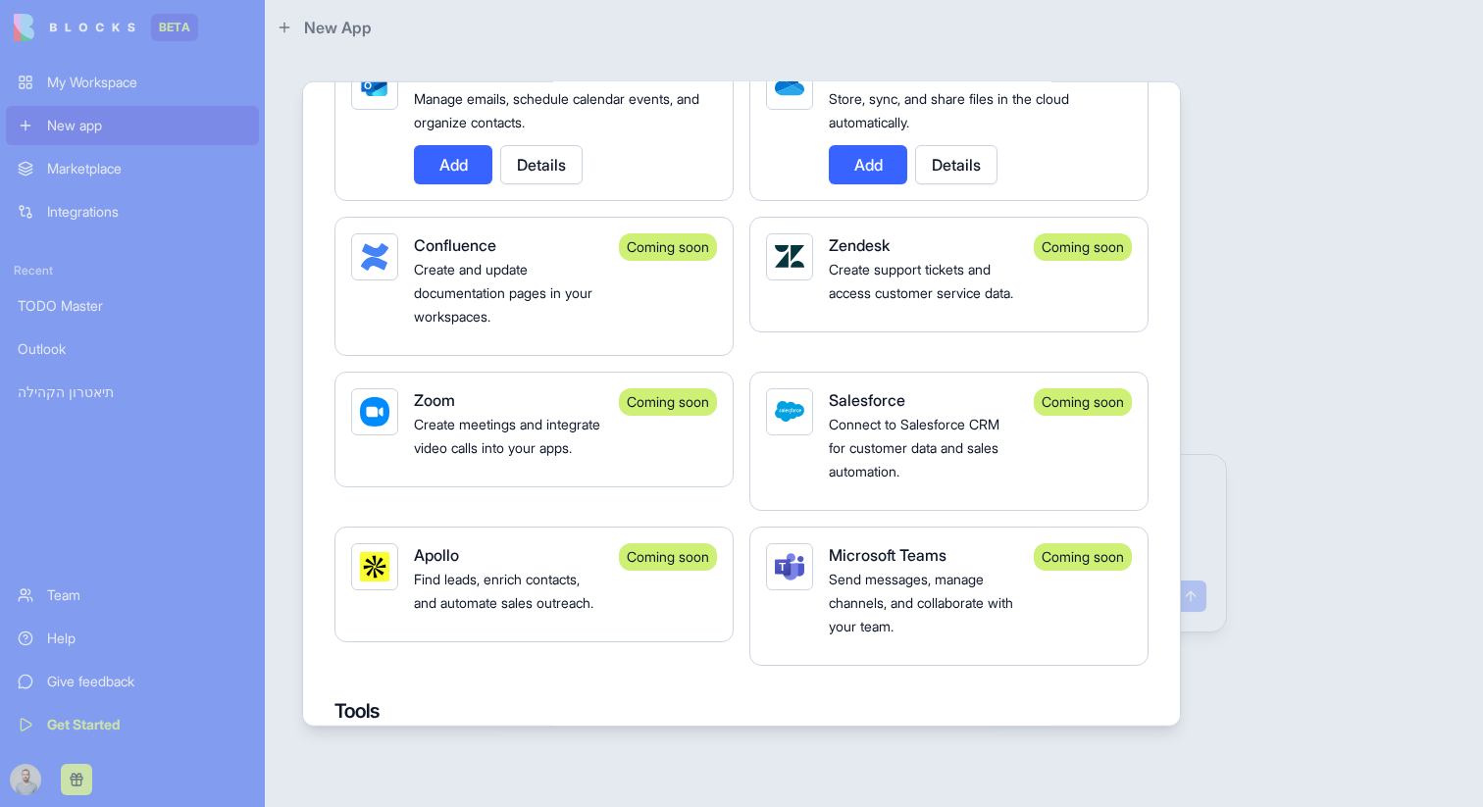
scroll to position [2097, 0]
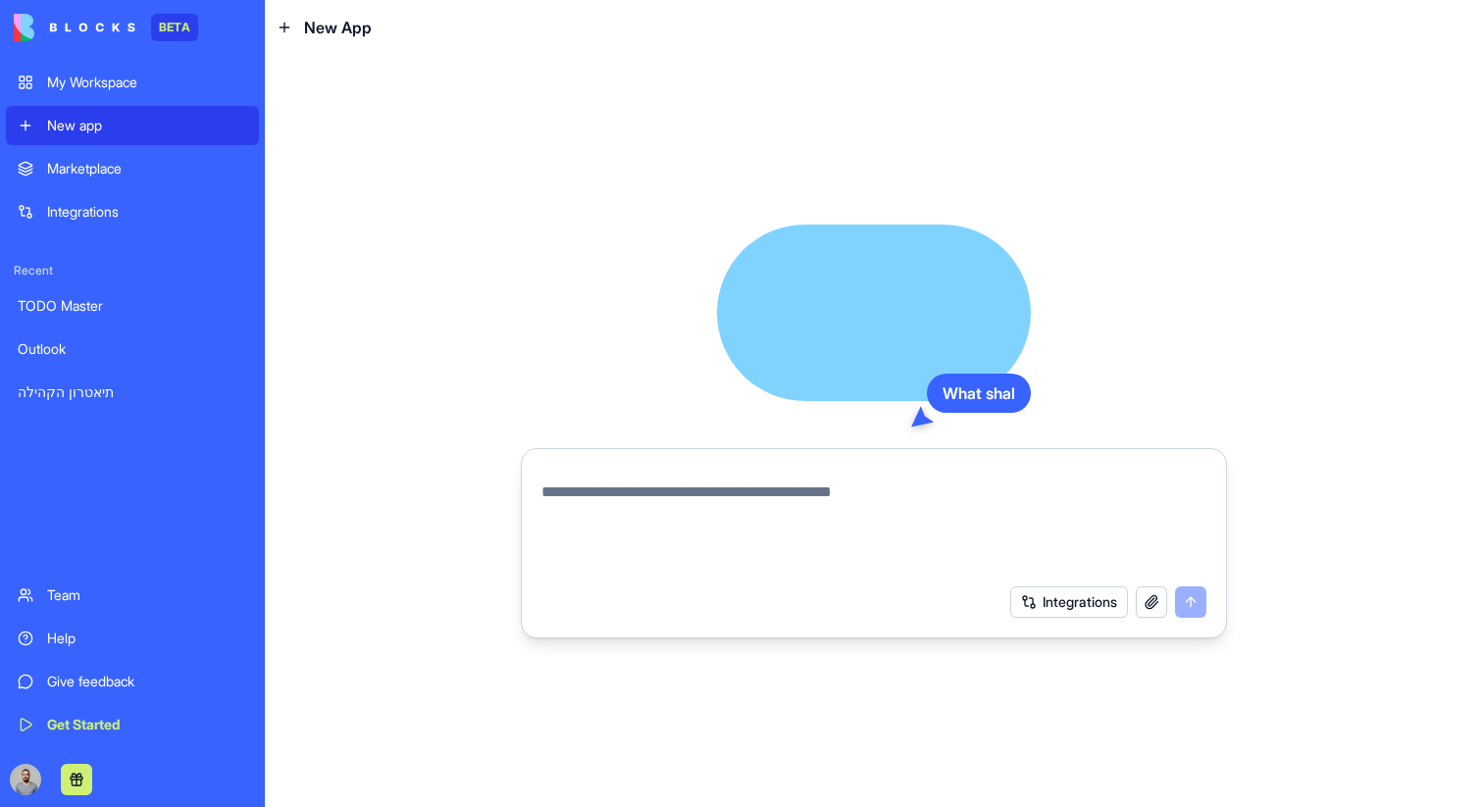
click at [177, 229] on link "Integrations" at bounding box center [132, 211] width 253 height 39
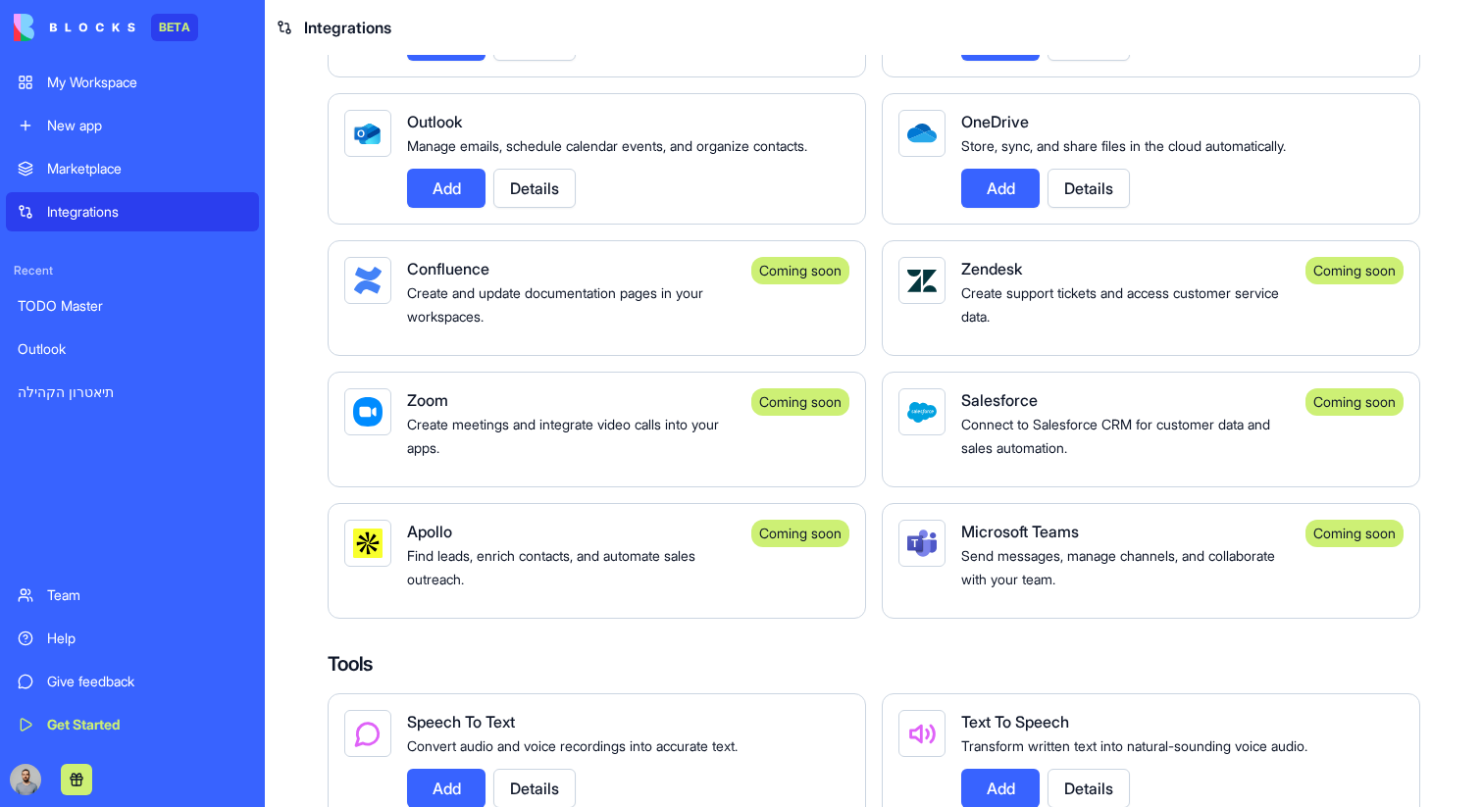
scroll to position [2040, 0]
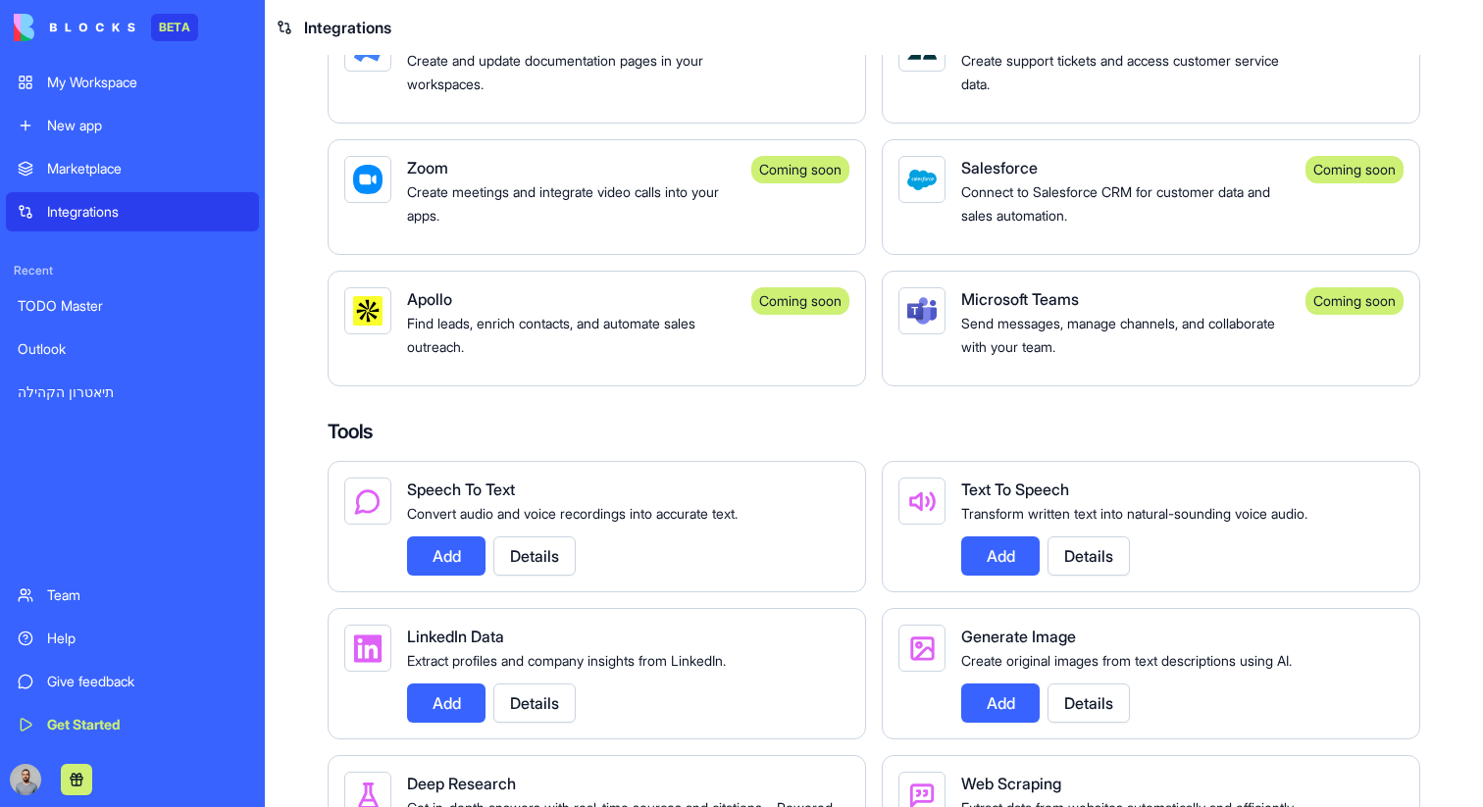
scroll to position [2097, 0]
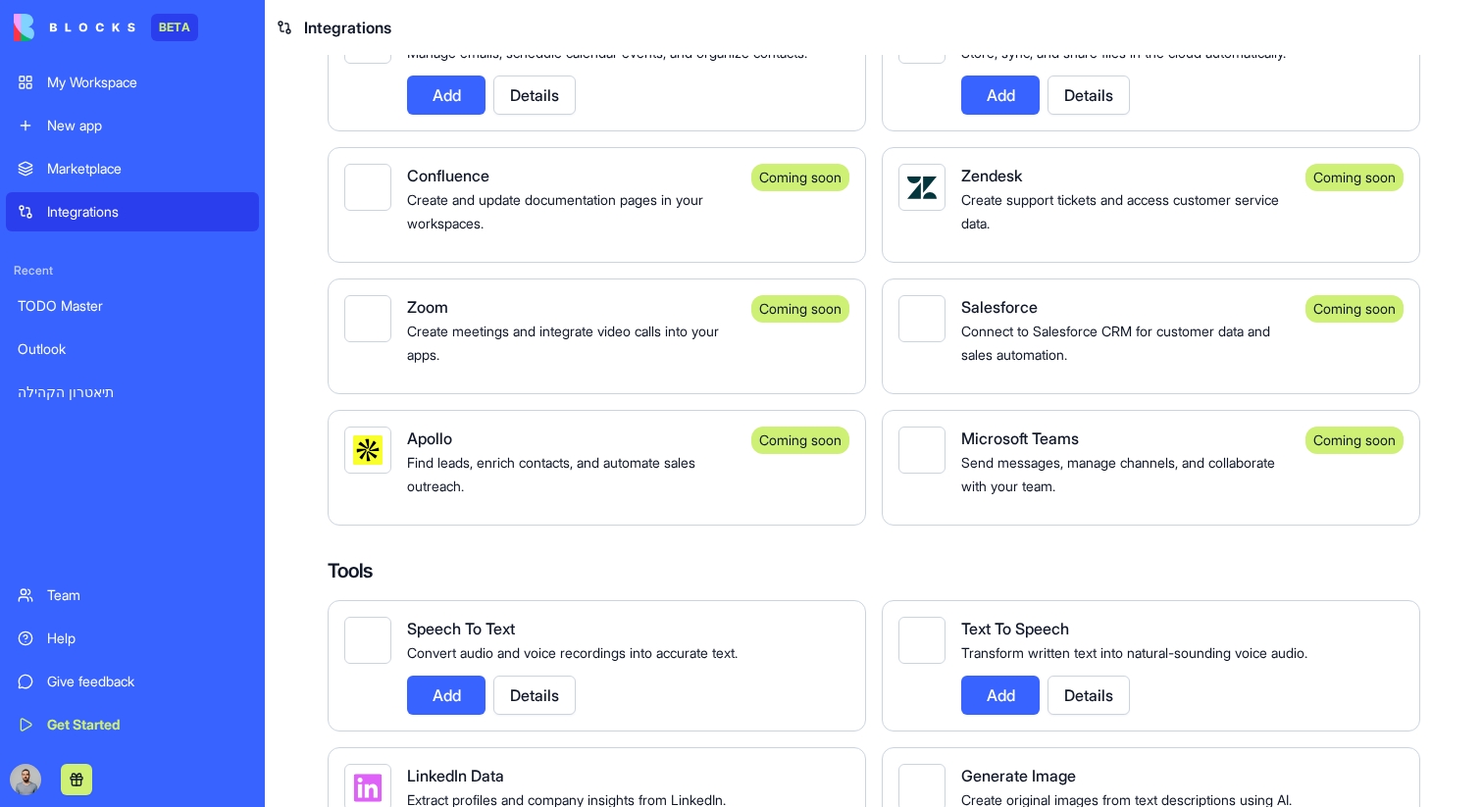
scroll to position [1899, 0]
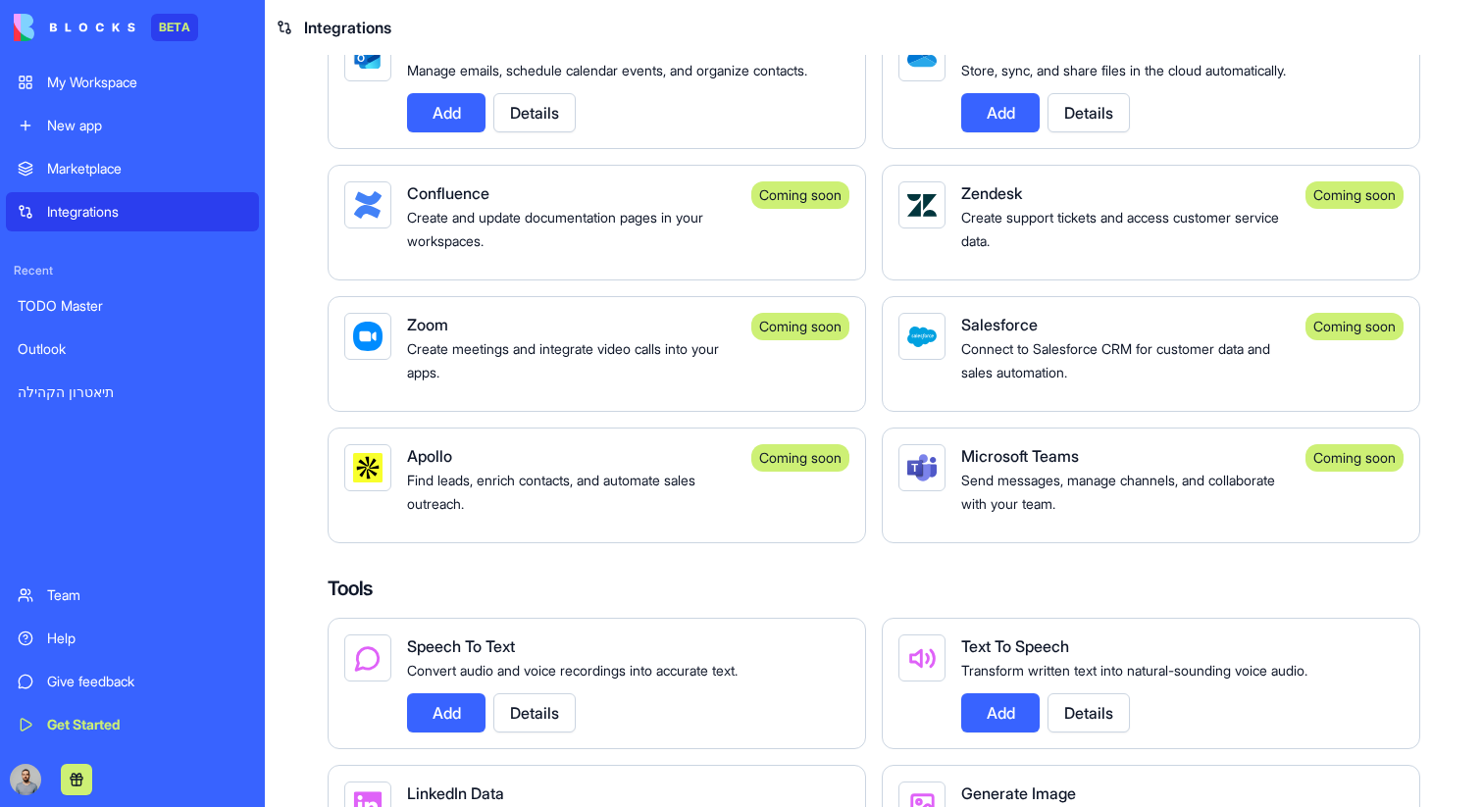
scroll to position [1887, 0]
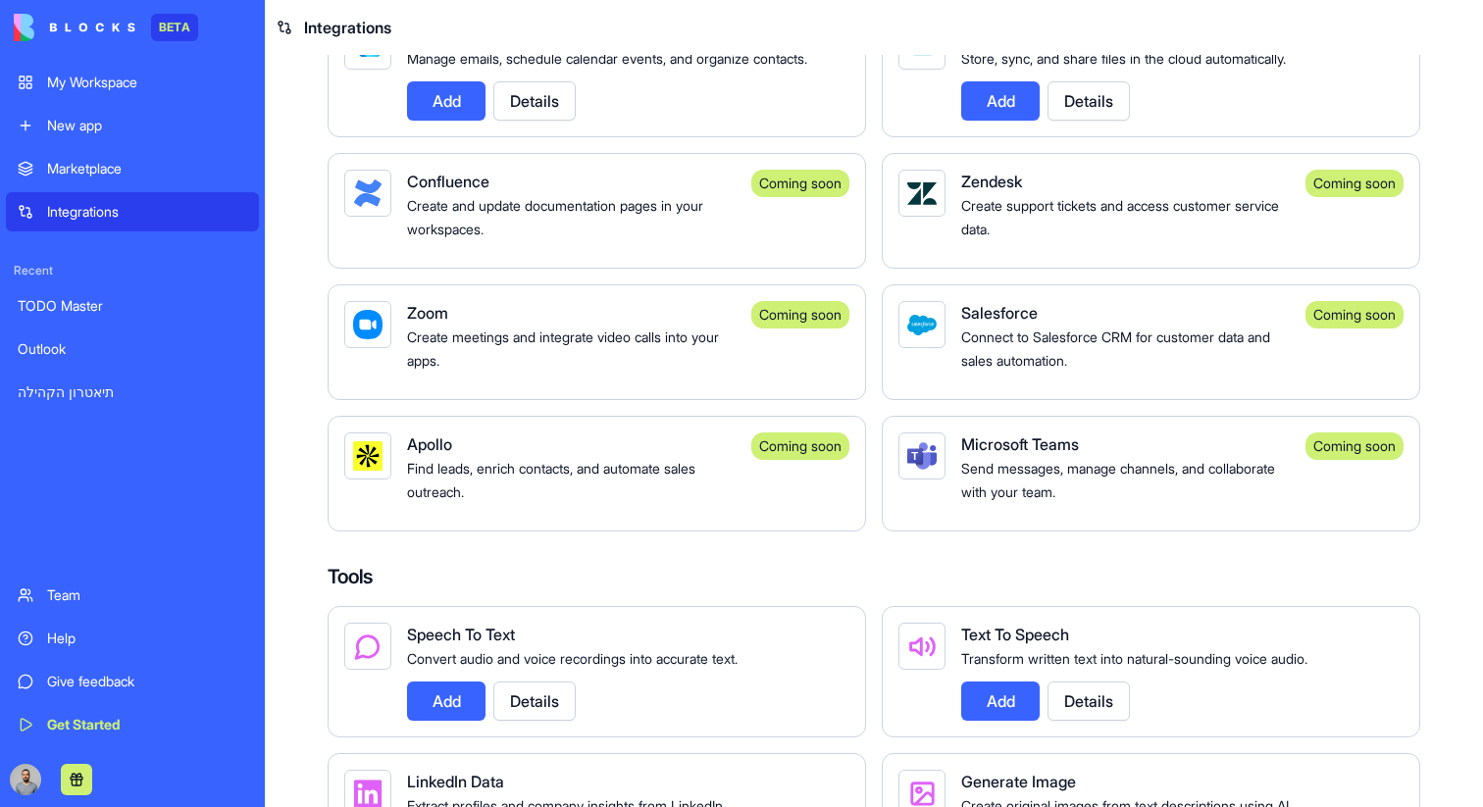
scroll to position [1919, 0]
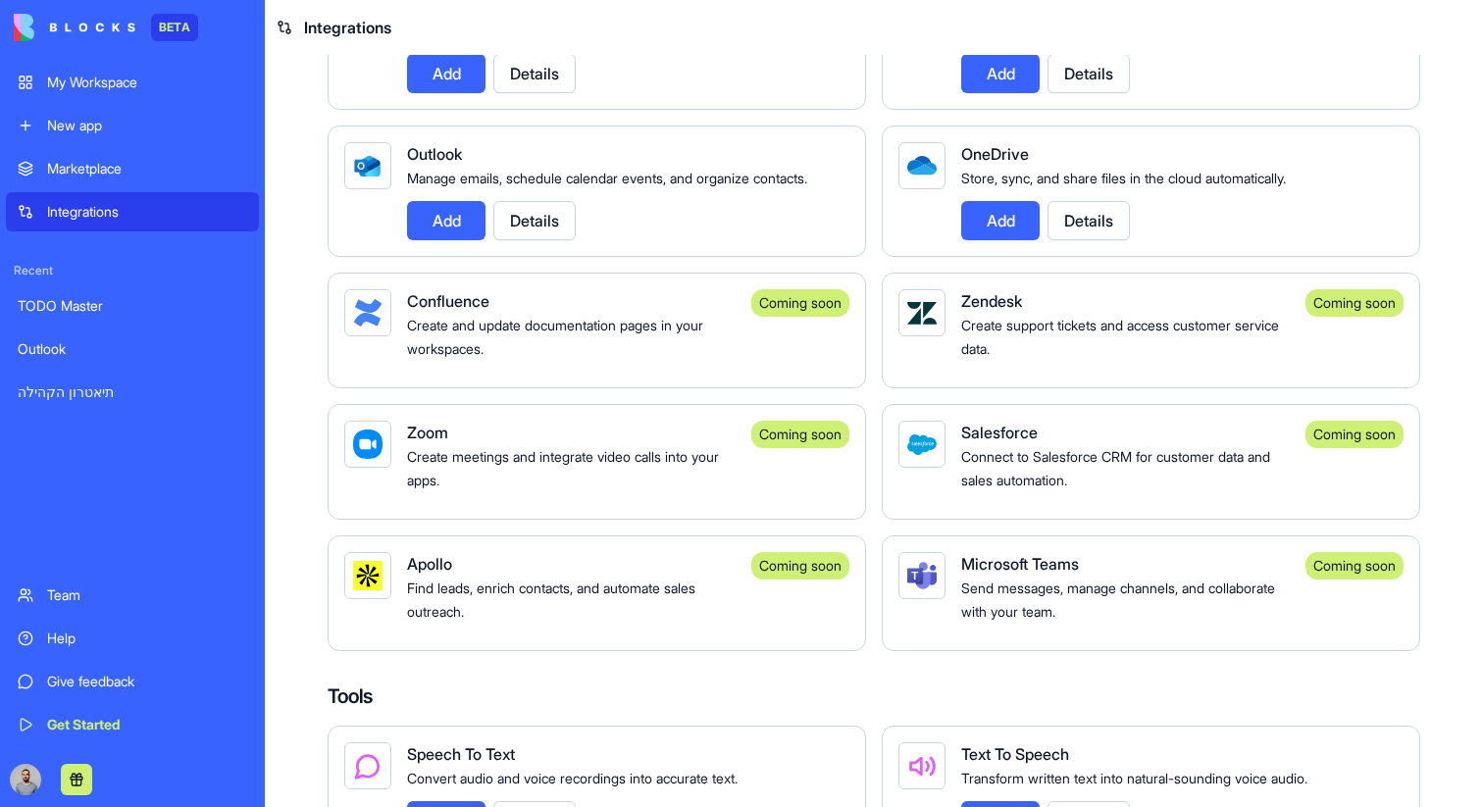
scroll to position [1805, 0]
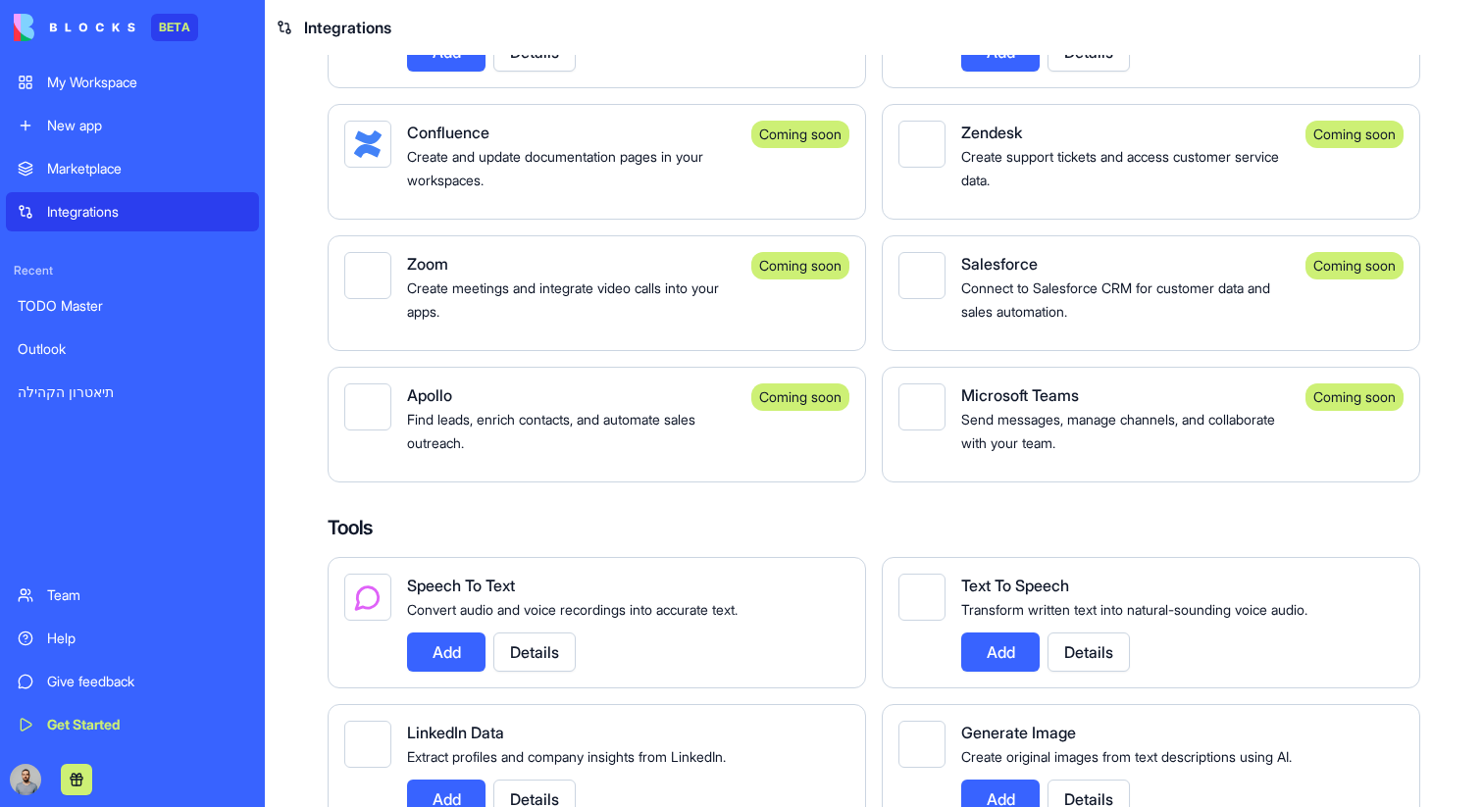
scroll to position [1848, 0]
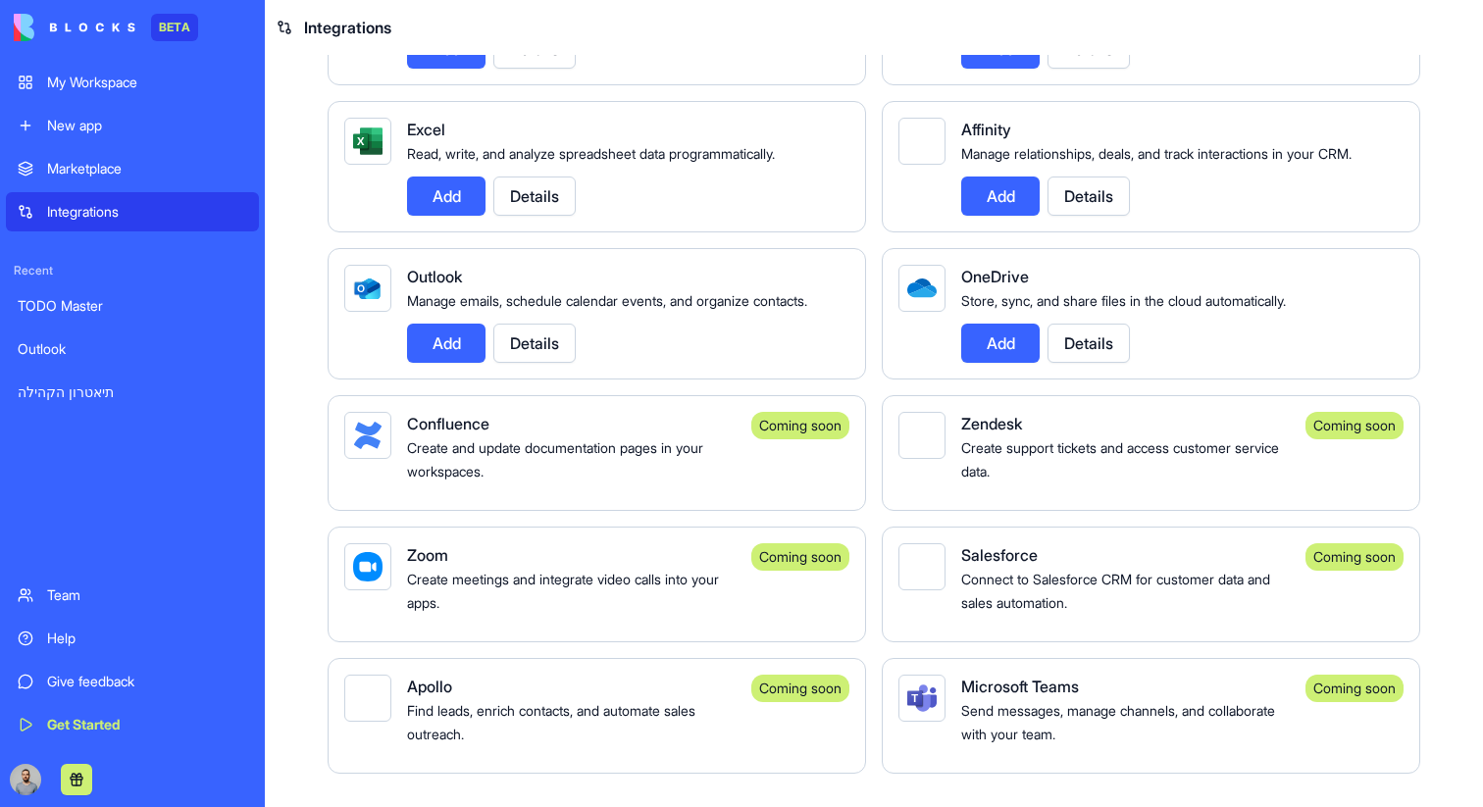
scroll to position [1804, 0]
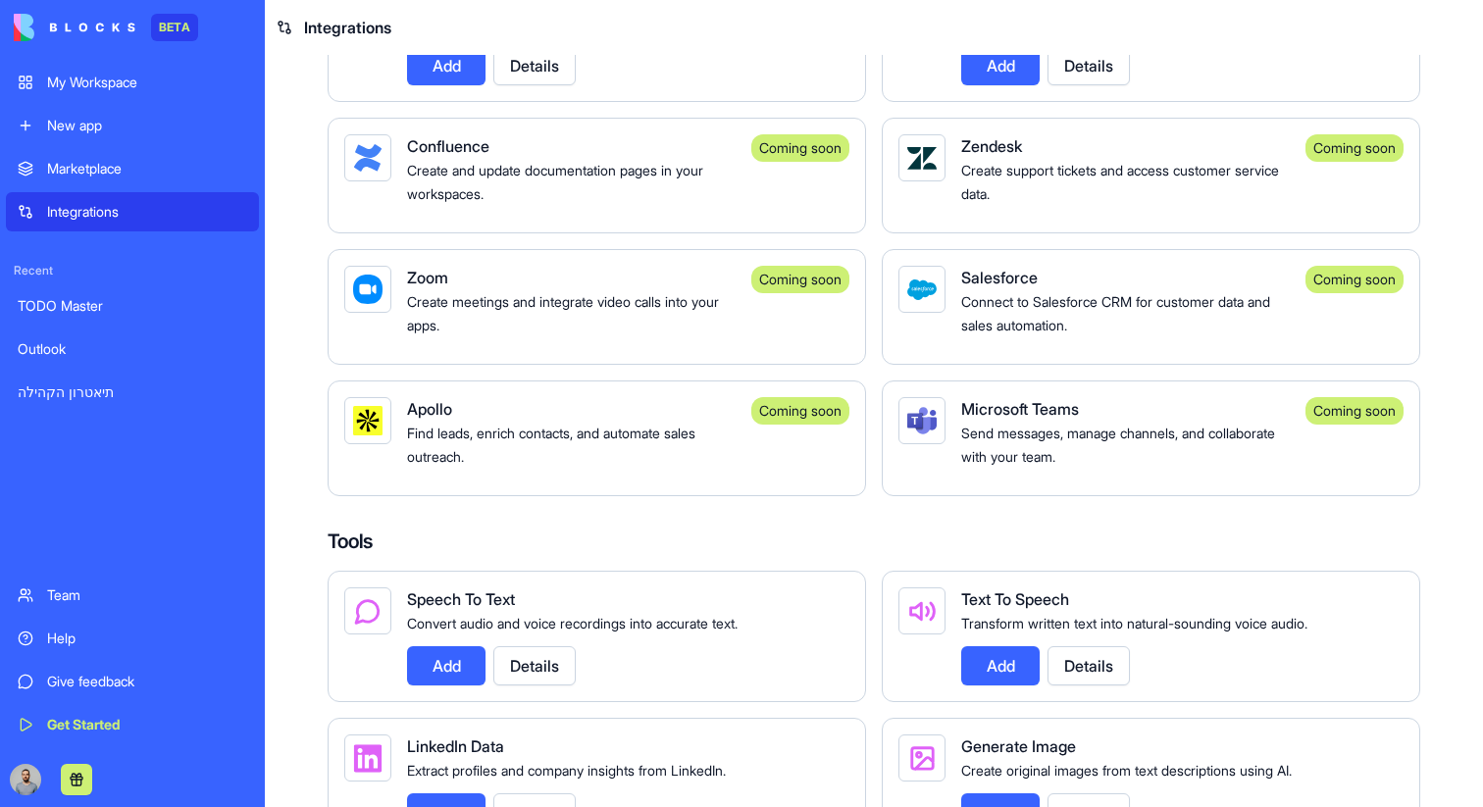
scroll to position [1874, 0]
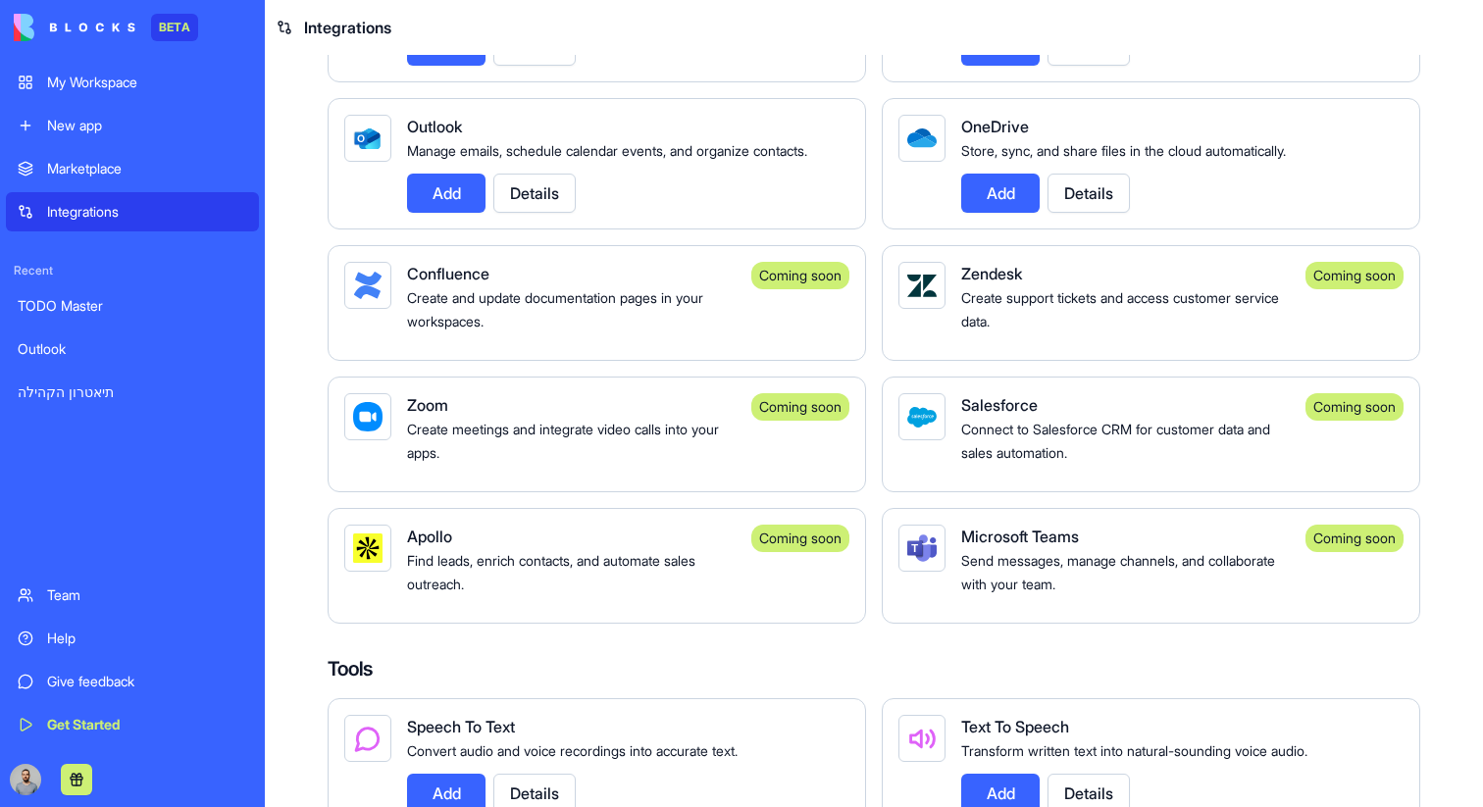
scroll to position [1877, 0]
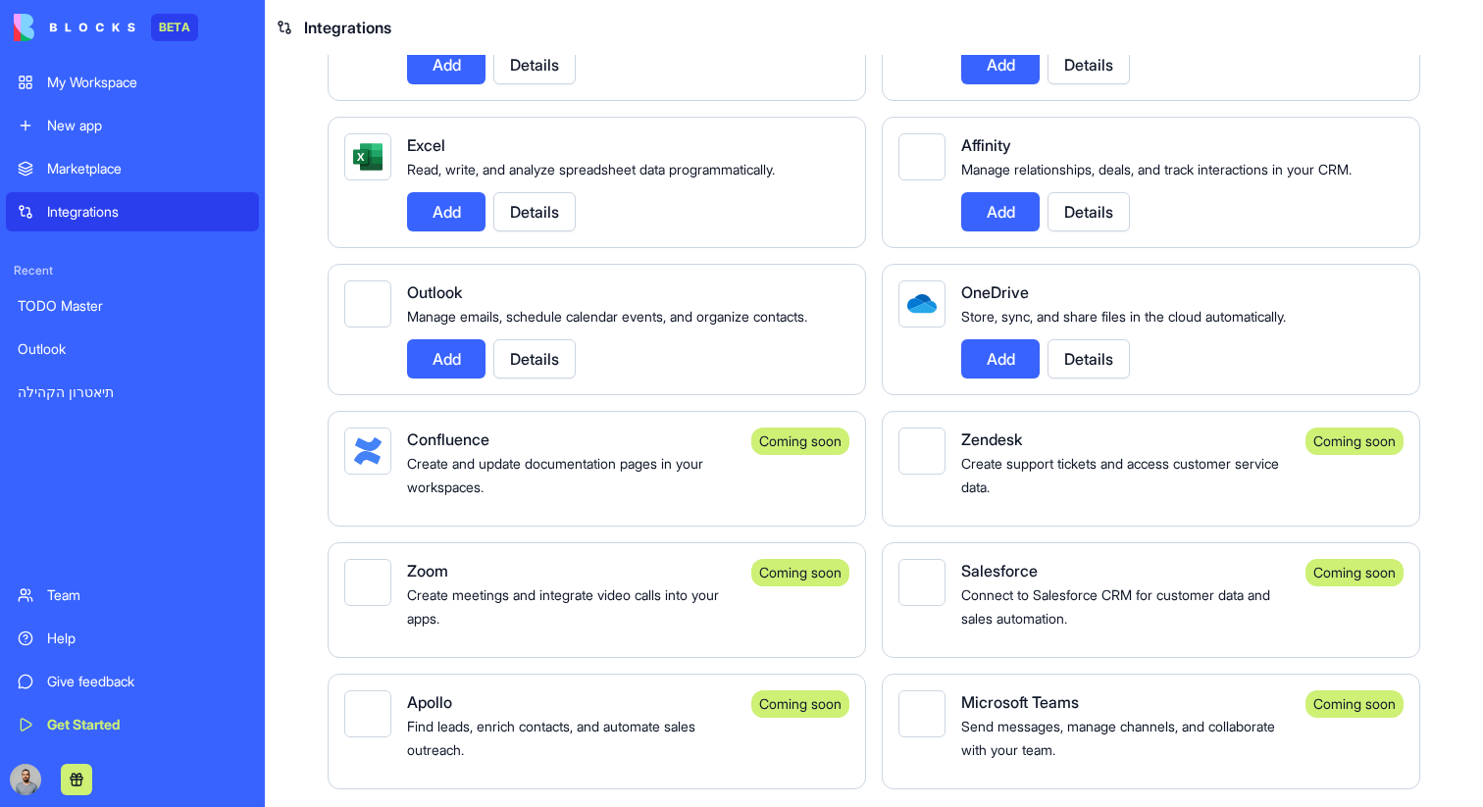
scroll to position [1852, 0]
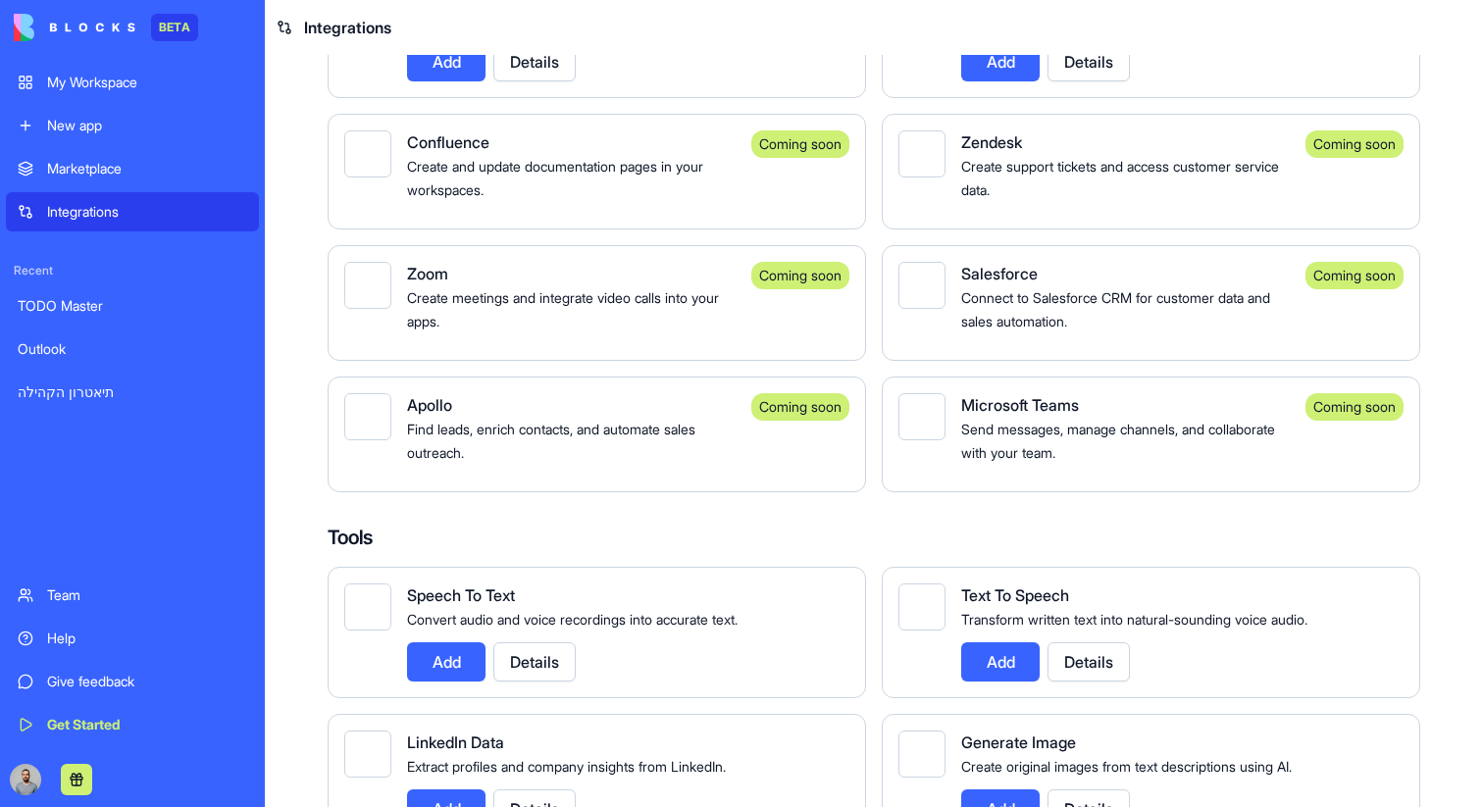
scroll to position [1793, 0]
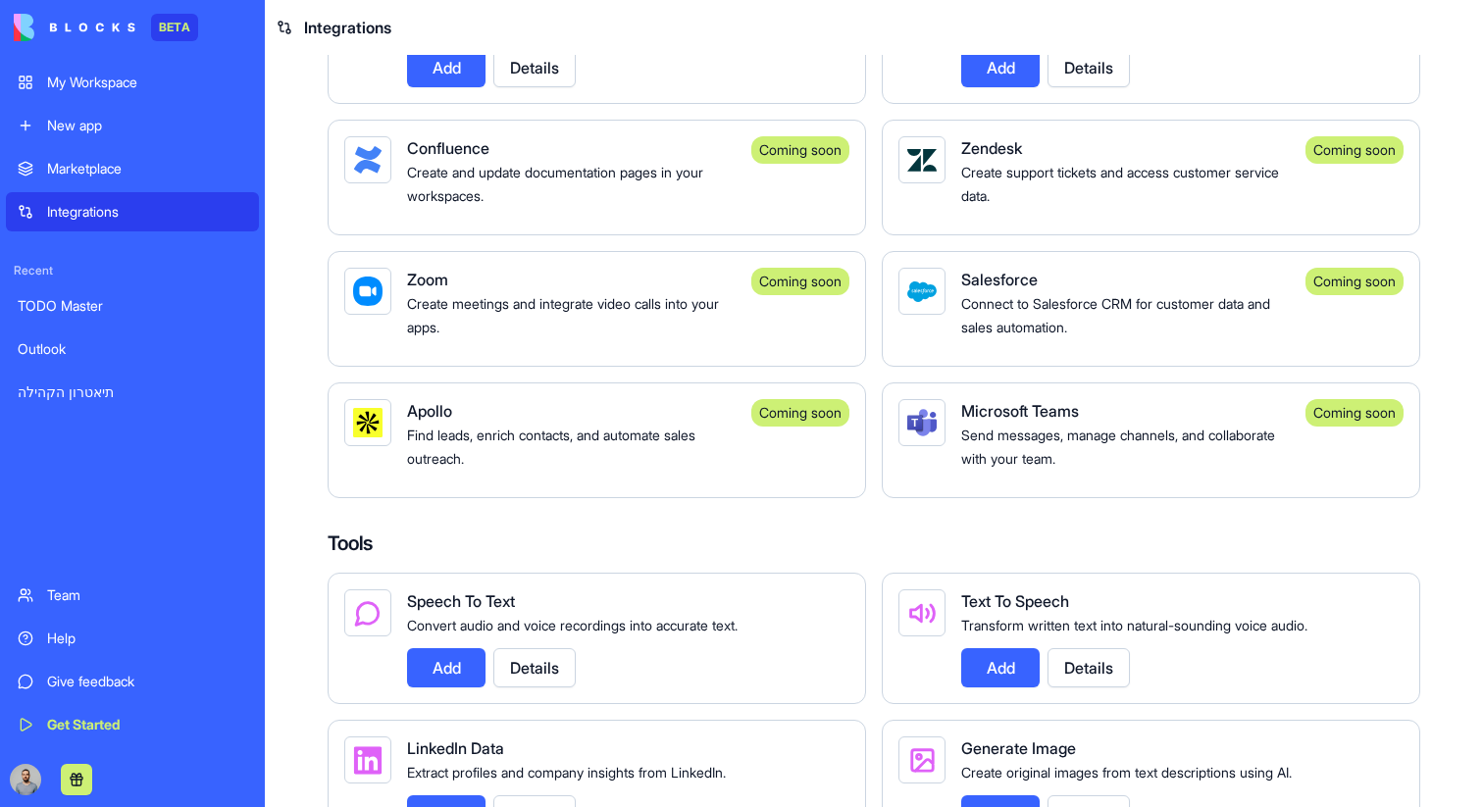
scroll to position [1877, 0]
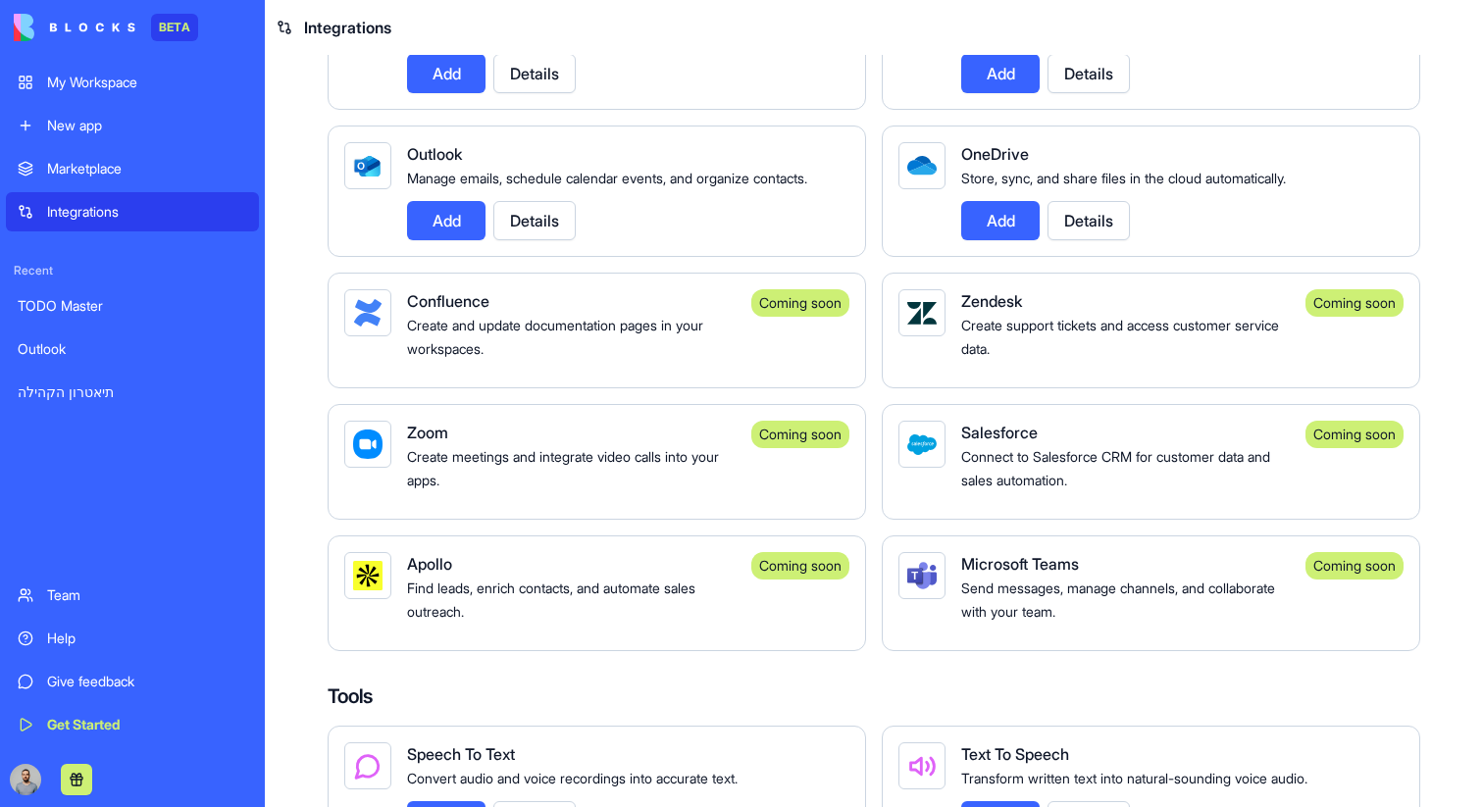
scroll to position [1823, 0]
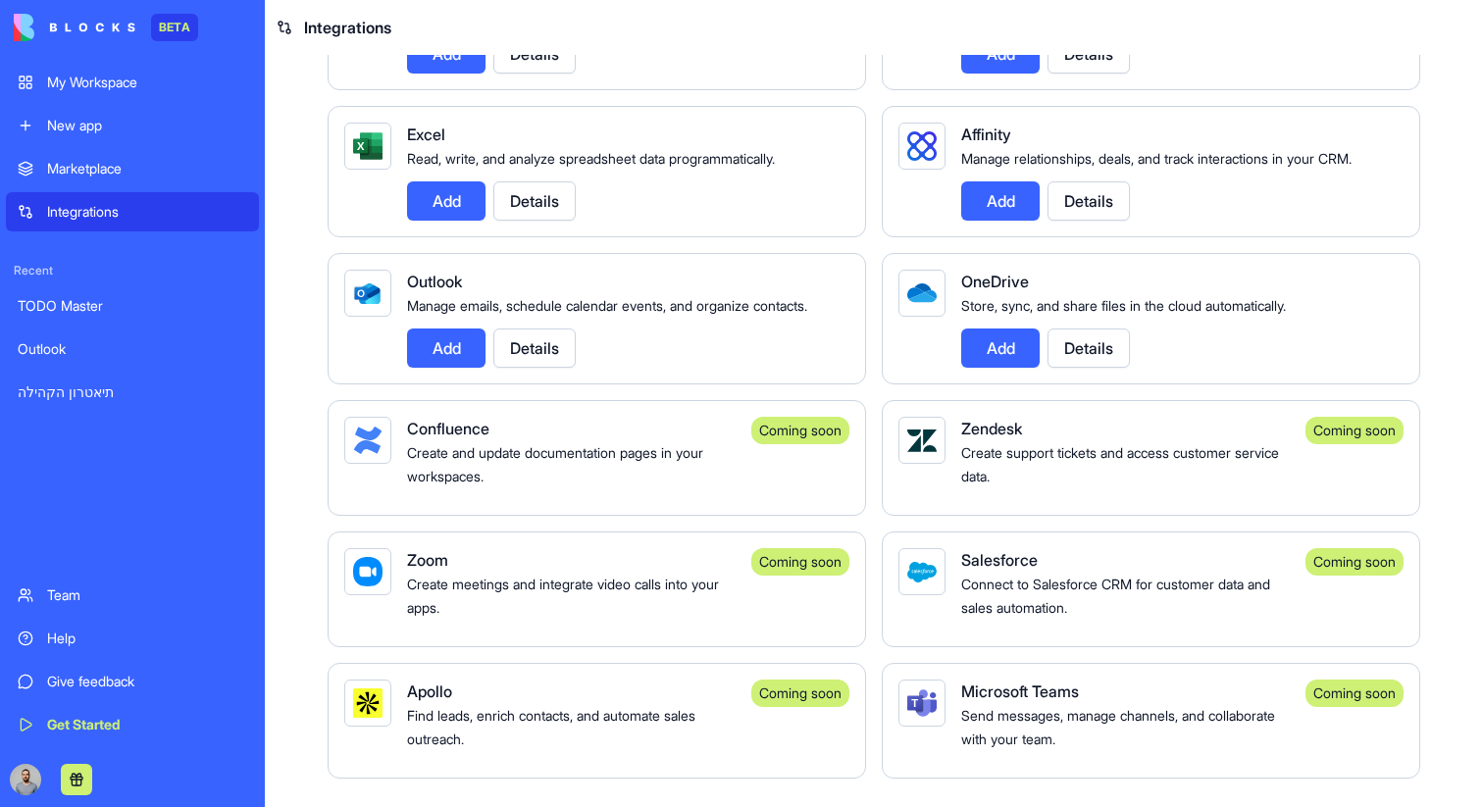
scroll to position [1599, 0]
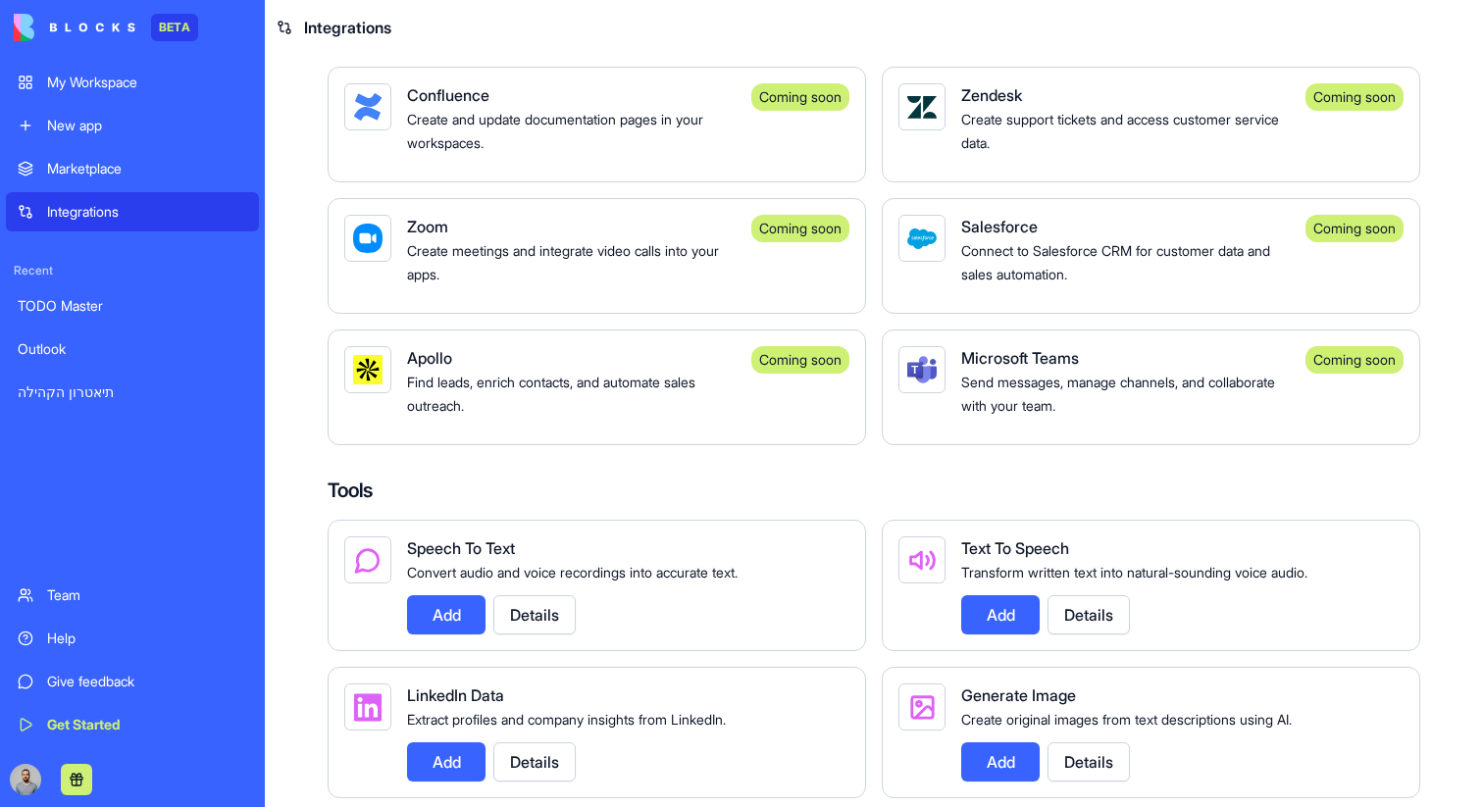
scroll to position [1919, 0]
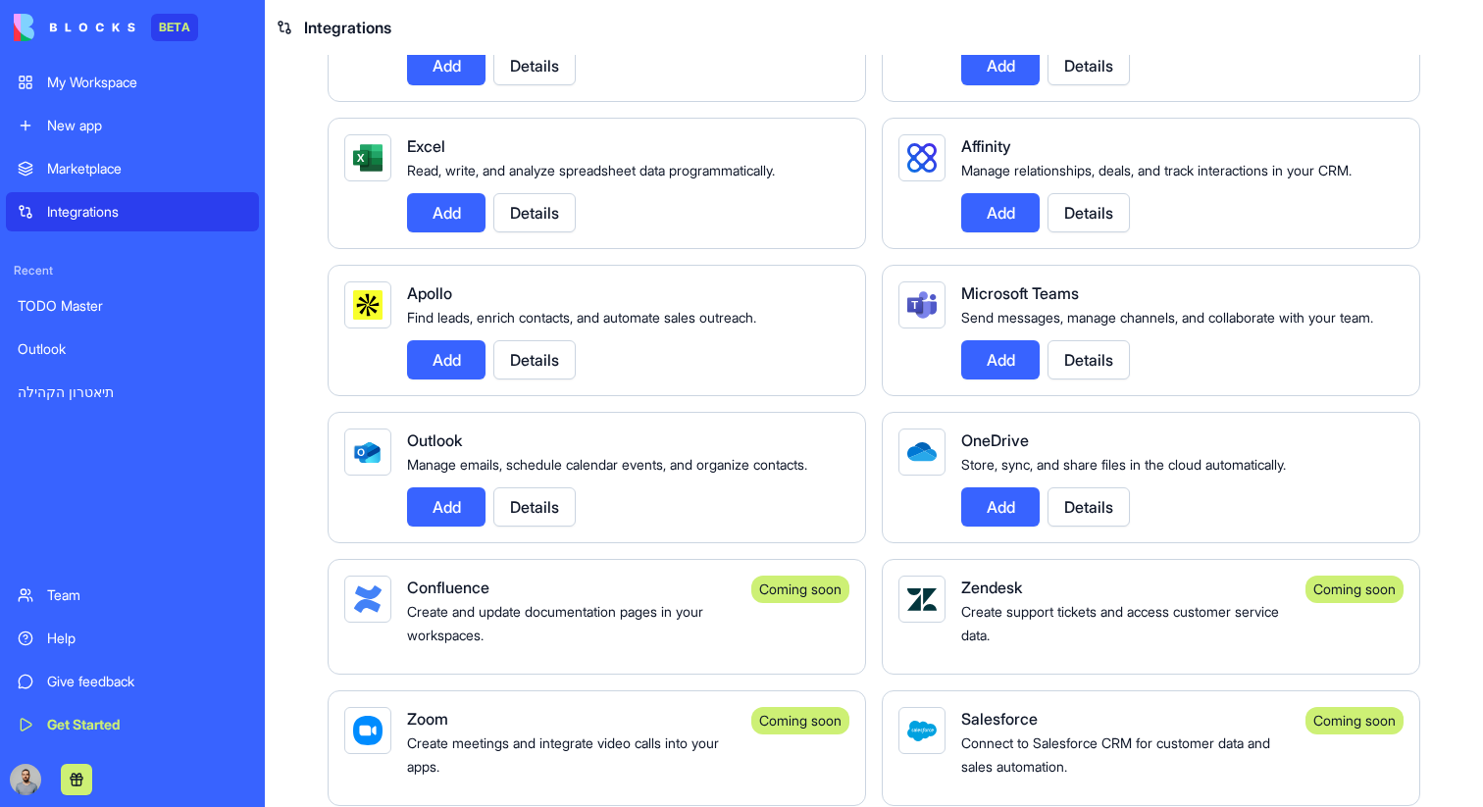
scroll to position [1595, 0]
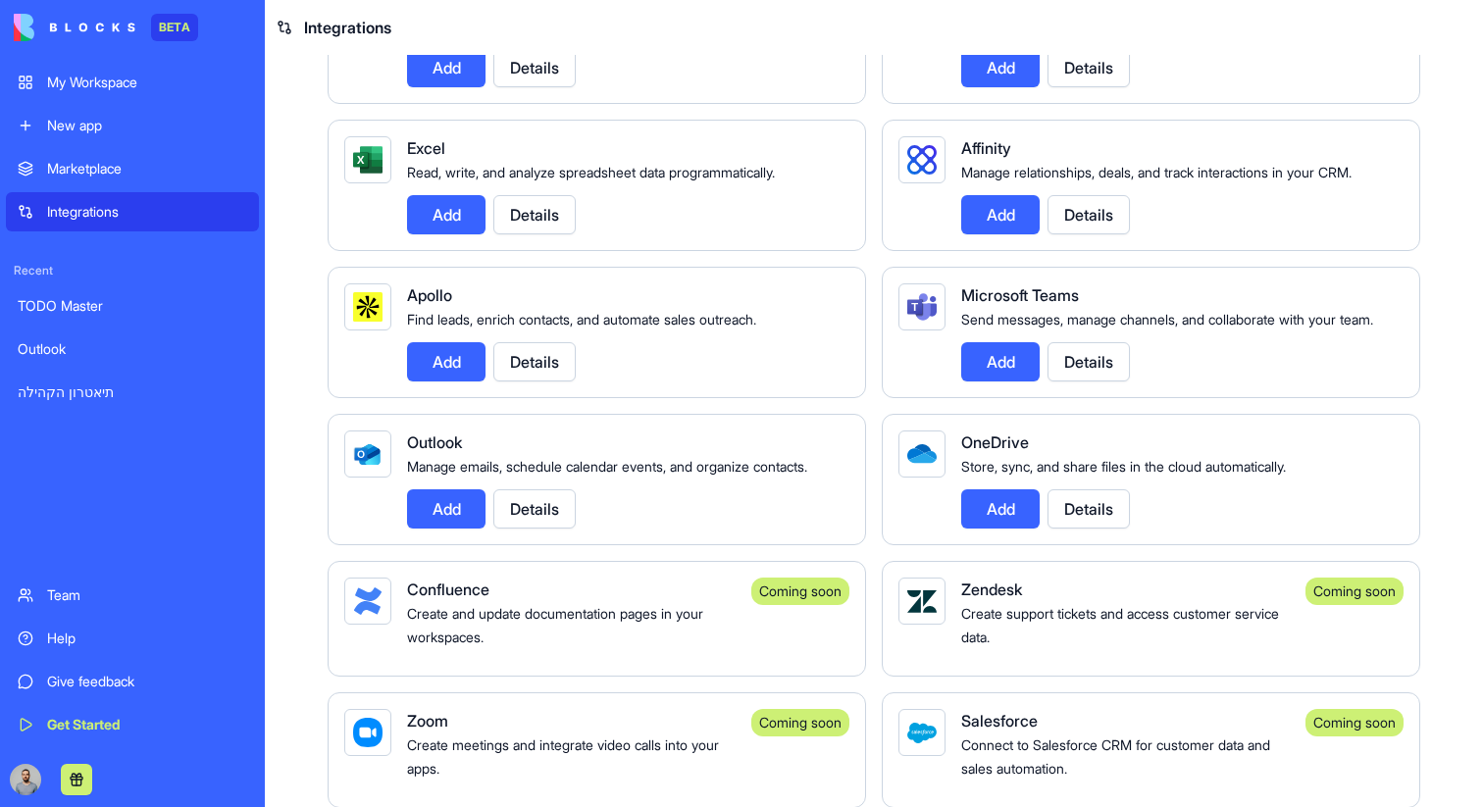
click at [475, 234] on button "Add" at bounding box center [446, 214] width 78 height 39
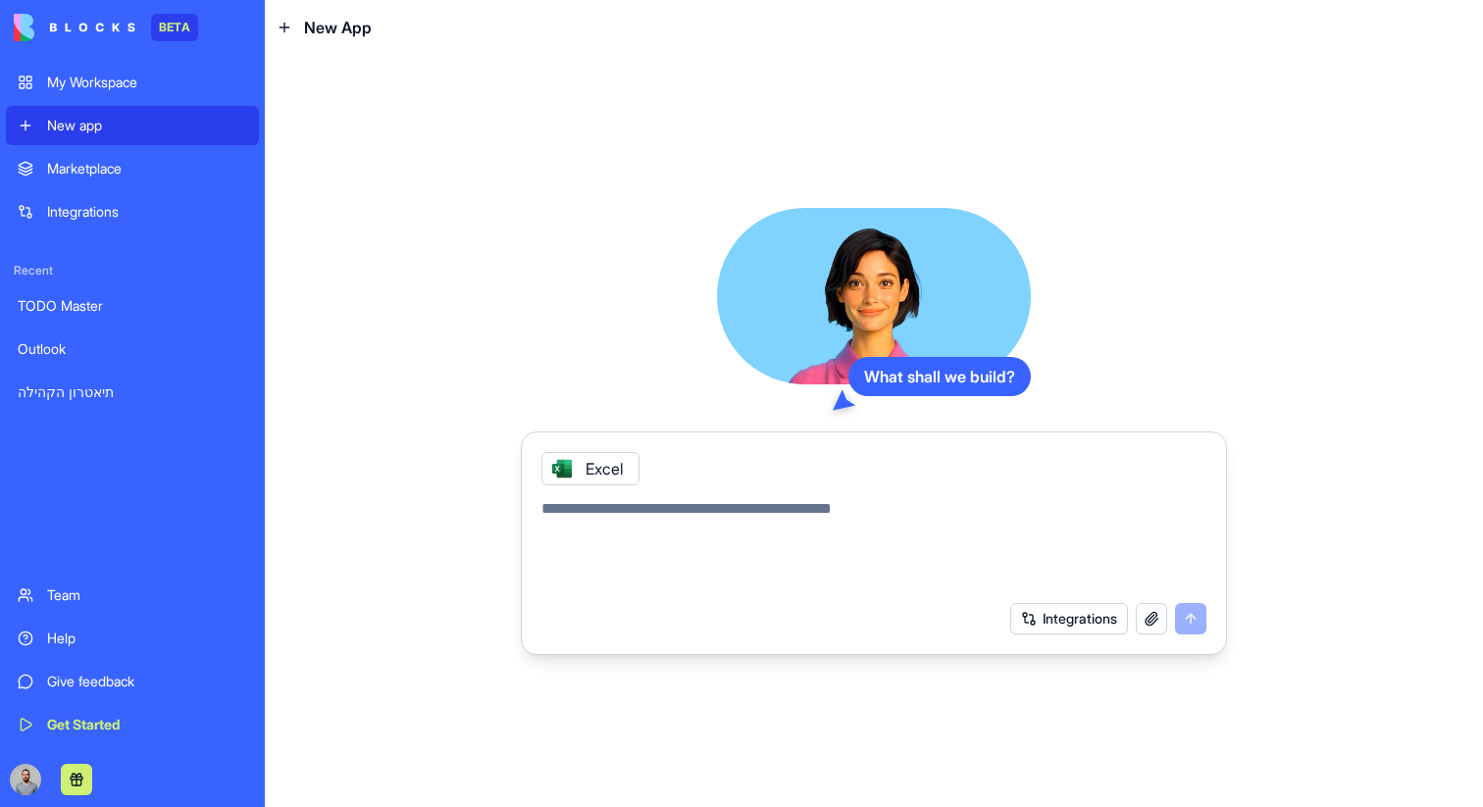
click at [559, 465] on icon at bounding box center [562, 469] width 8 height 8
